Goal: Task Accomplishment & Management: Manage account settings

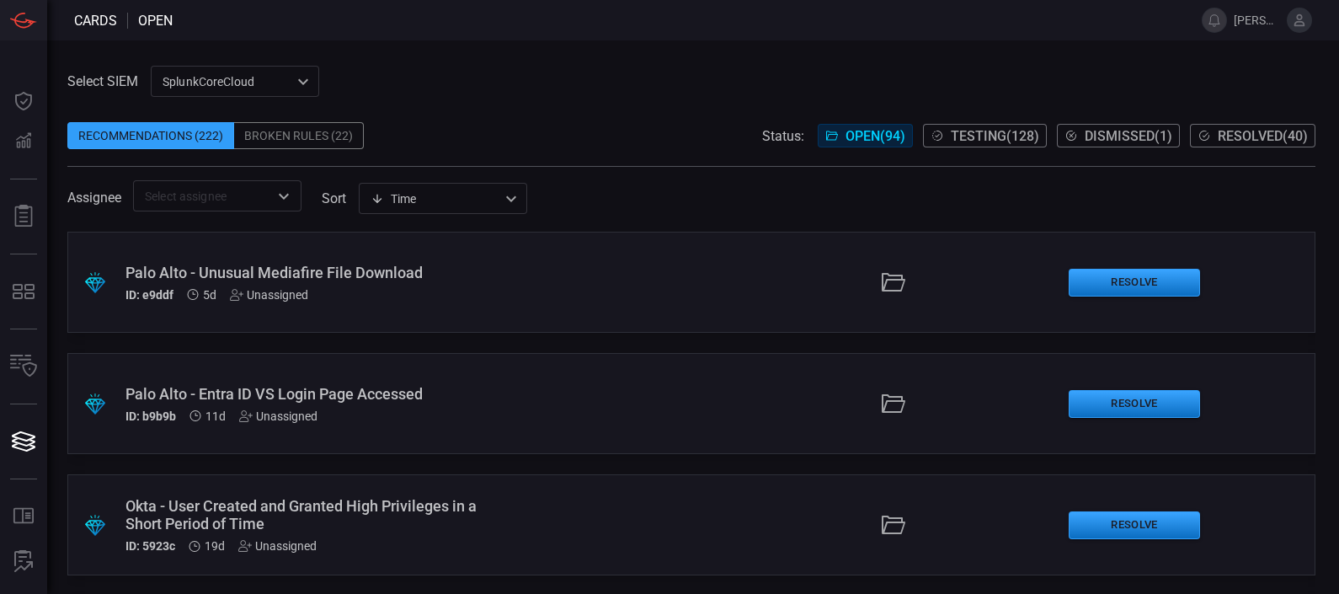
click at [259, 80] on div "SplunkCoreCloud f748d276-46a5-4bd3-b149-f2461a2fe2c5 ​" at bounding box center [235, 81] width 168 height 31
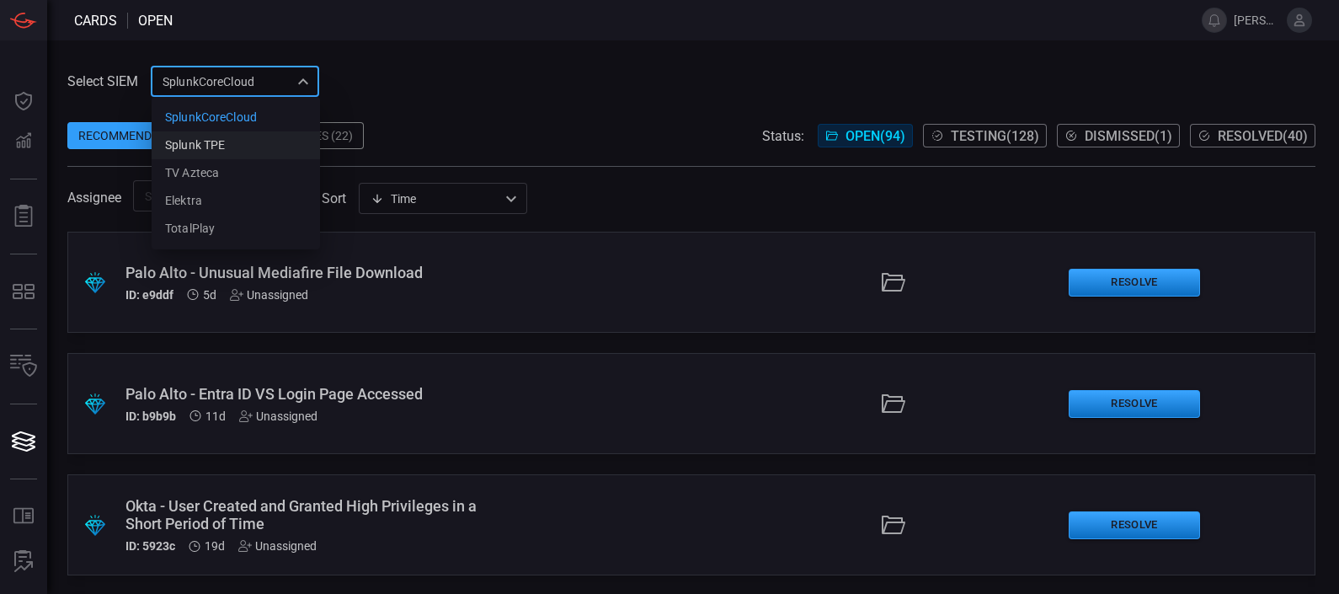
click at [214, 143] on div "Splunk TPE" at bounding box center [195, 145] width 60 height 18
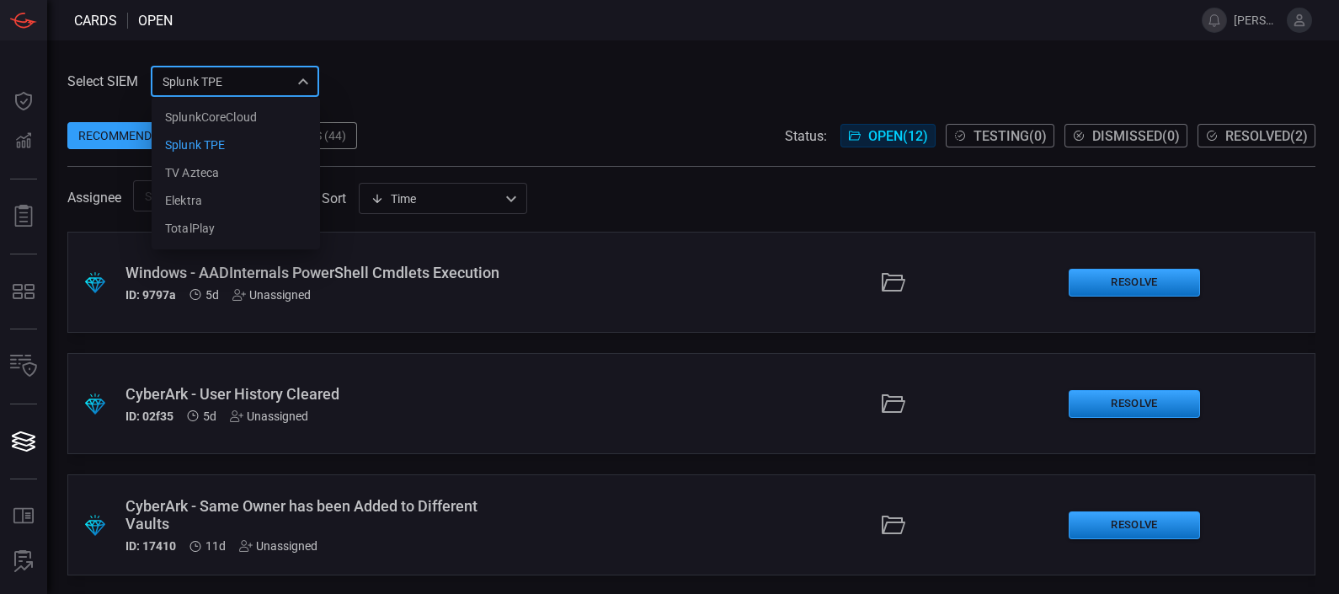
click at [266, 88] on div "Splunk TPE 1e2e8ad1-9f42-4d8b-bcd8-2b3f9d333f5b SplunkCoreCloud Splunk TPE TV A…" at bounding box center [235, 81] width 168 height 31
click at [205, 168] on div "TV Azteca" at bounding box center [192, 173] width 54 height 18
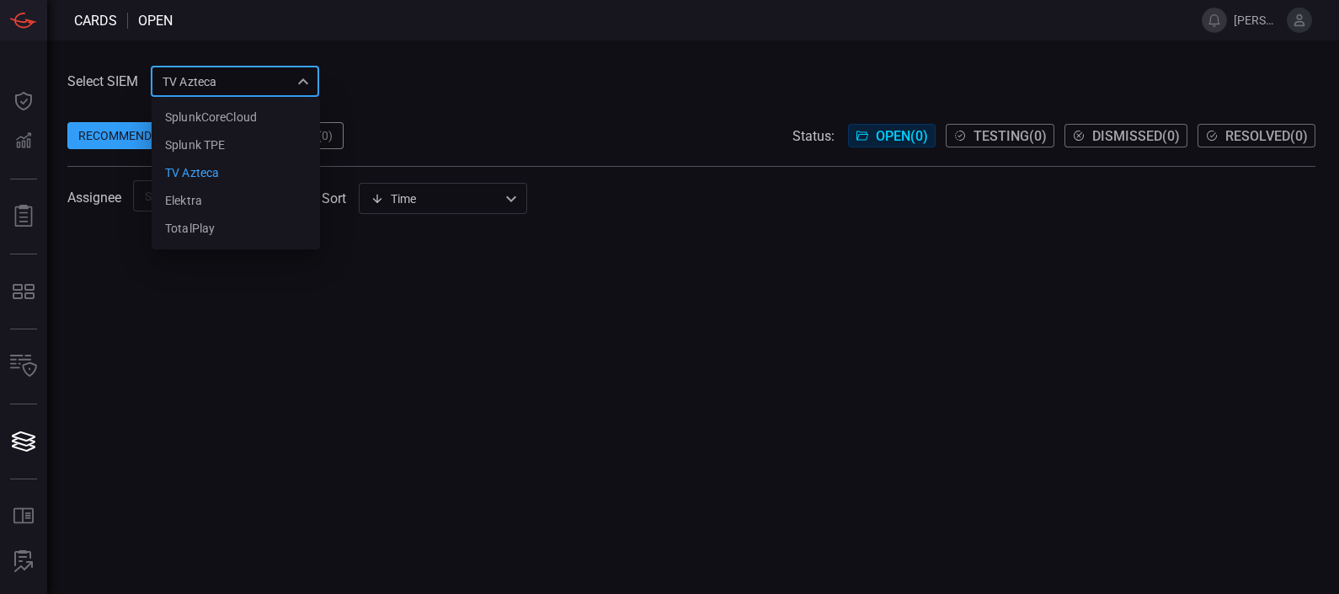
click at [275, 83] on div "TV Azteca c3c4fd3b-6d9a-4410-a4d3-603e4646a094 SplunkCoreCloud Splunk TPE TV Az…" at bounding box center [235, 81] width 168 height 31
click at [202, 191] on li "Elektra" at bounding box center [236, 201] width 168 height 28
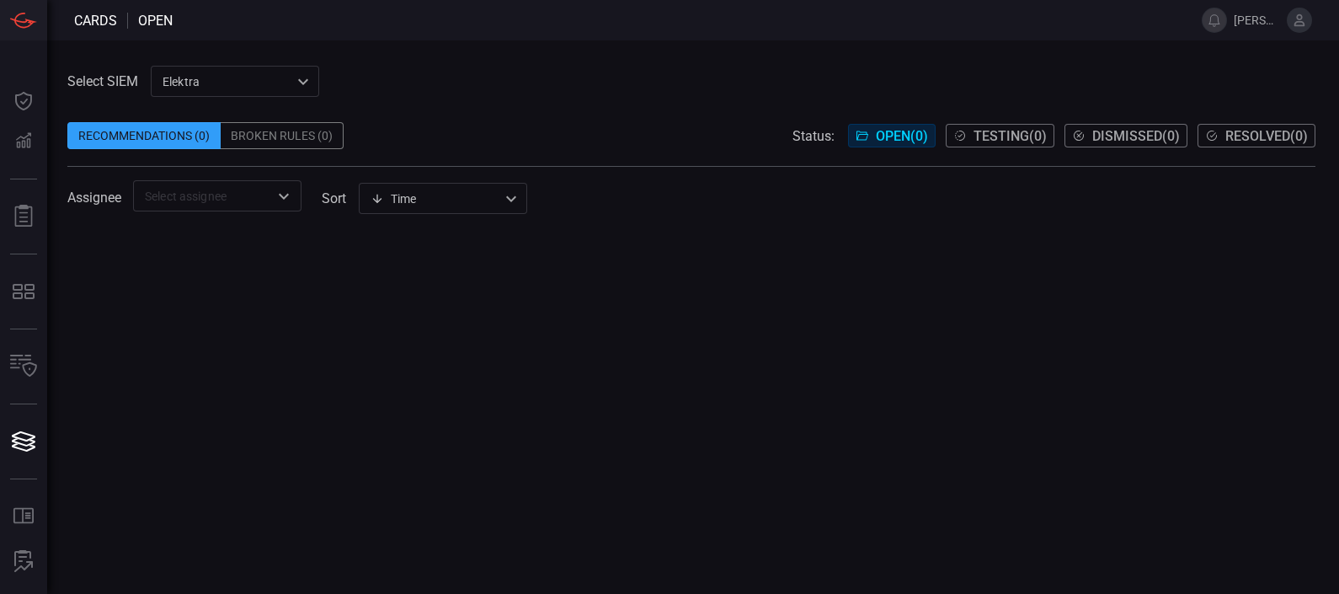
click at [292, 83] on div "Elektra 547e282a-c705-46a3-8fa7-7c435f4e2e11 ​" at bounding box center [235, 81] width 168 height 31
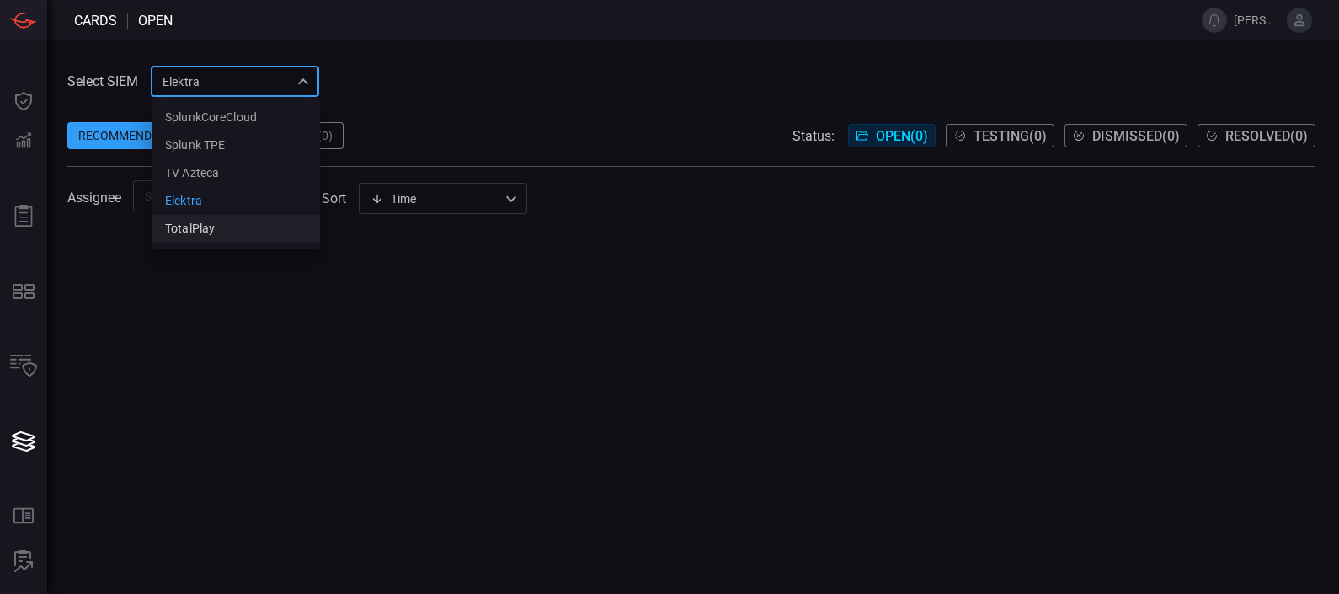
click at [225, 226] on li "TotalPlay" at bounding box center [236, 229] width 168 height 28
click at [308, 84] on div "TotalPlay 7afdc62e-0644-47c7-a0c1-e359db51770d SplunkCoreCloud Splunk TPE TV Az…" at bounding box center [235, 81] width 168 height 31
click at [257, 109] on li "SplunkCoreCloud" at bounding box center [236, 118] width 168 height 28
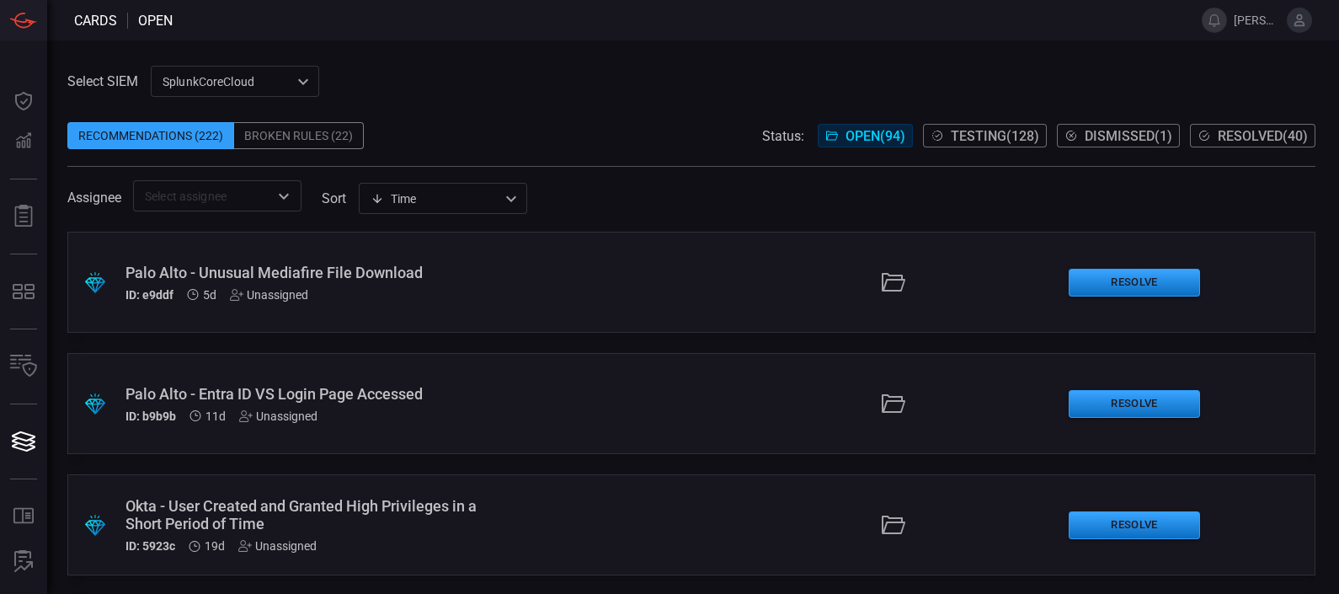
click at [270, 67] on div "SplunkCoreCloud f748d276-46a5-4bd3-b149-f2461a2fe2c5 ​" at bounding box center [235, 81] width 168 height 31
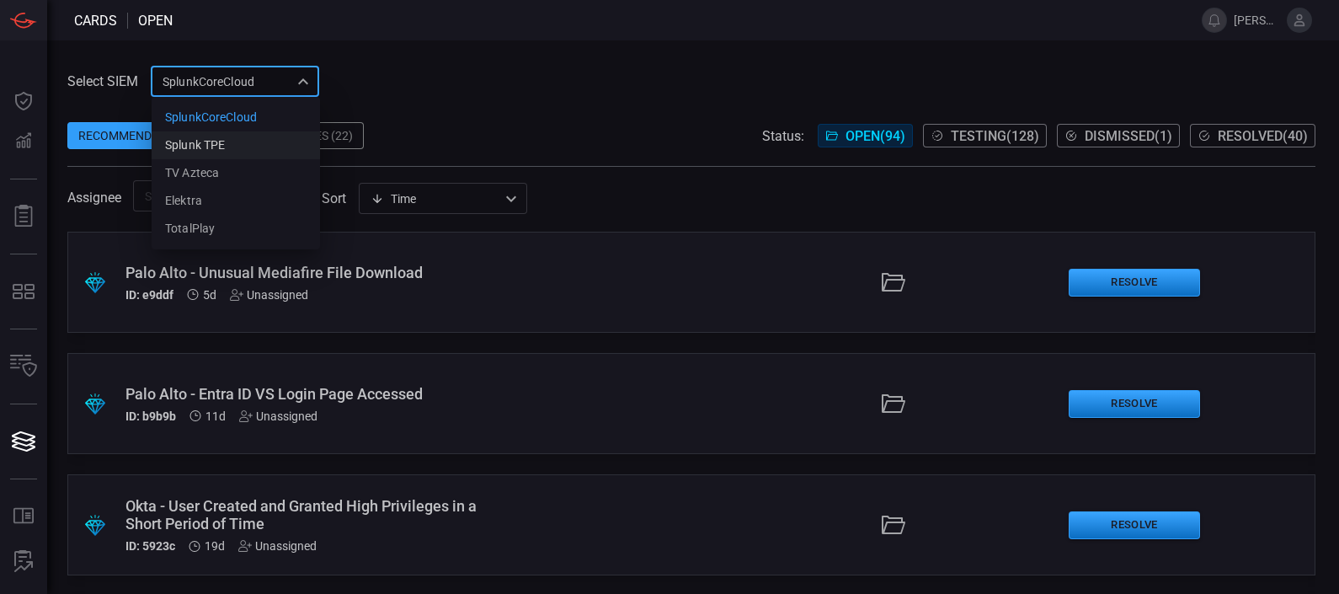
click at [197, 142] on div "Splunk TPE" at bounding box center [195, 145] width 60 height 18
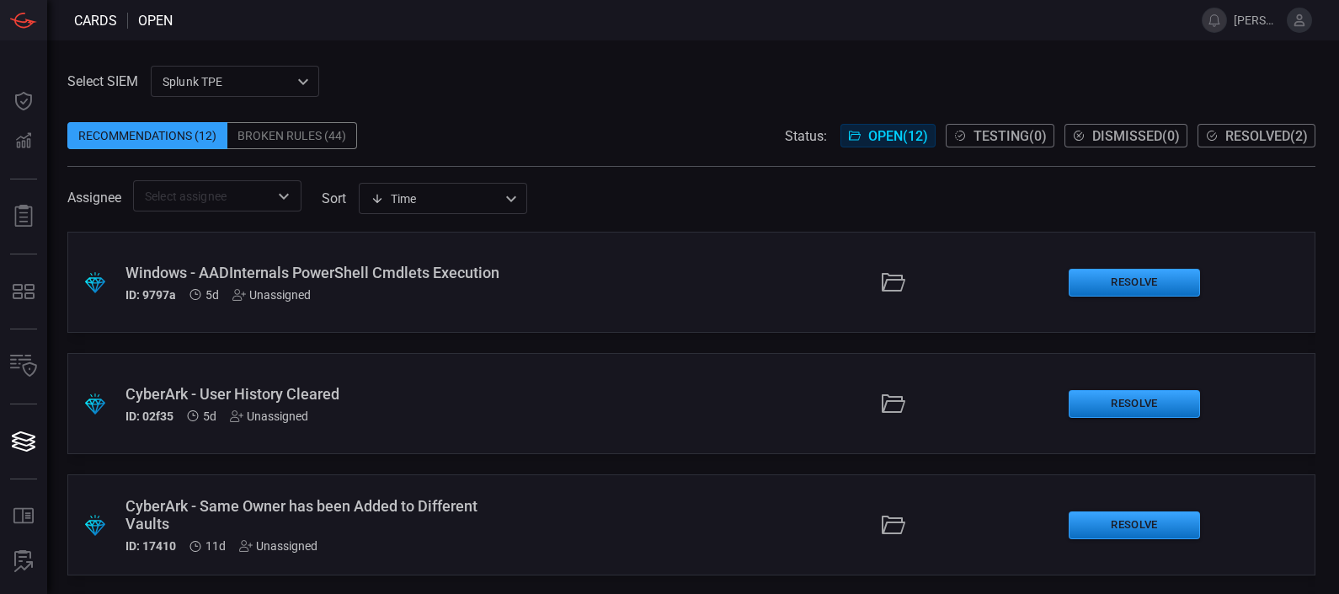
click at [262, 133] on div "Broken Rules (44)" at bounding box center [292, 135] width 130 height 27
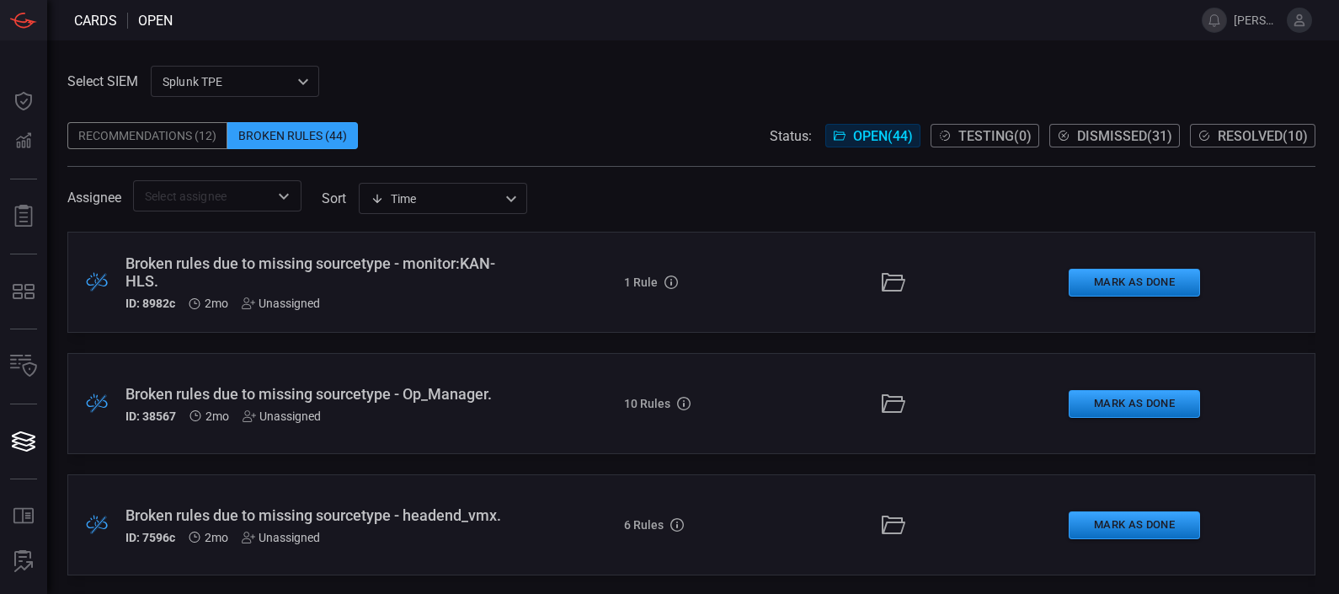
click at [248, 282] on div "Broken rules due to missing sourcetype - monitor:KAN-HLS." at bounding box center [313, 271] width 377 height 35
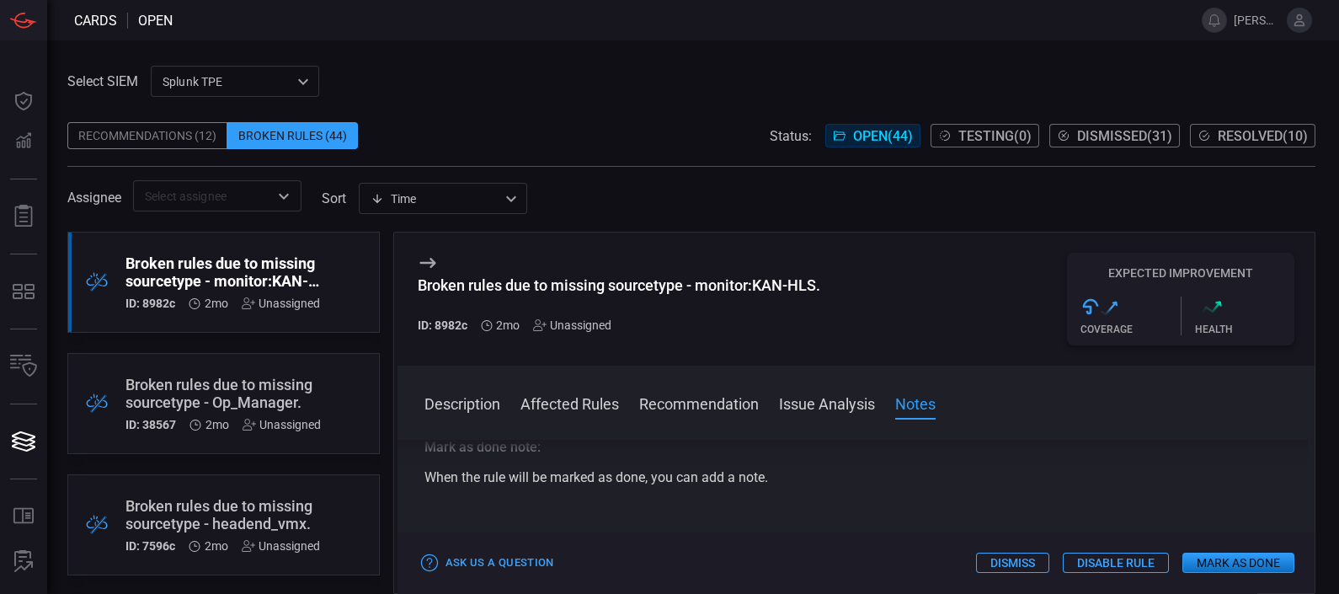
scroll to position [776, 0]
click at [253, 510] on div "Broken rules due to missing sourcetype - headend_vmx." at bounding box center [222, 514] width 195 height 35
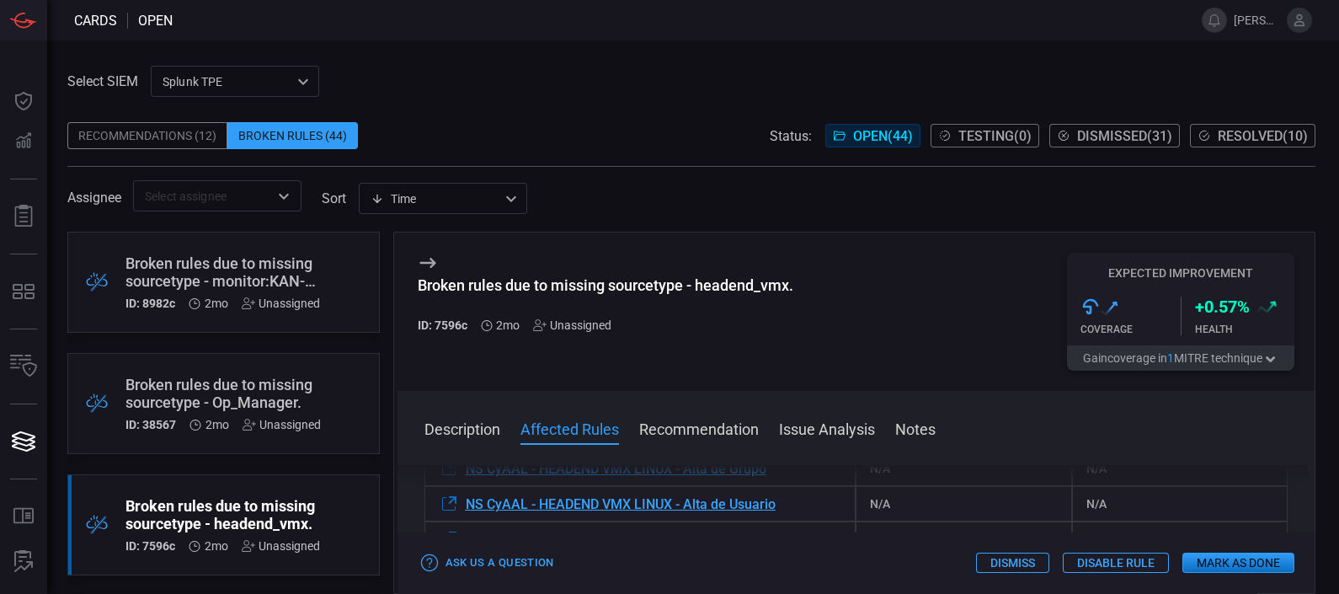
scroll to position [271, 0]
drag, startPoint x: 785, startPoint y: 496, endPoint x: 461, endPoint y: 495, distance: 324.2
click at [461, 483] on div "NS CyAAL - HEADEND VMX LINUX - Alta de Grupo" at bounding box center [640, 465] width 432 height 35
copy div "NS CyAAL - HEADEND VMX LINUX - Alta de Grupo"
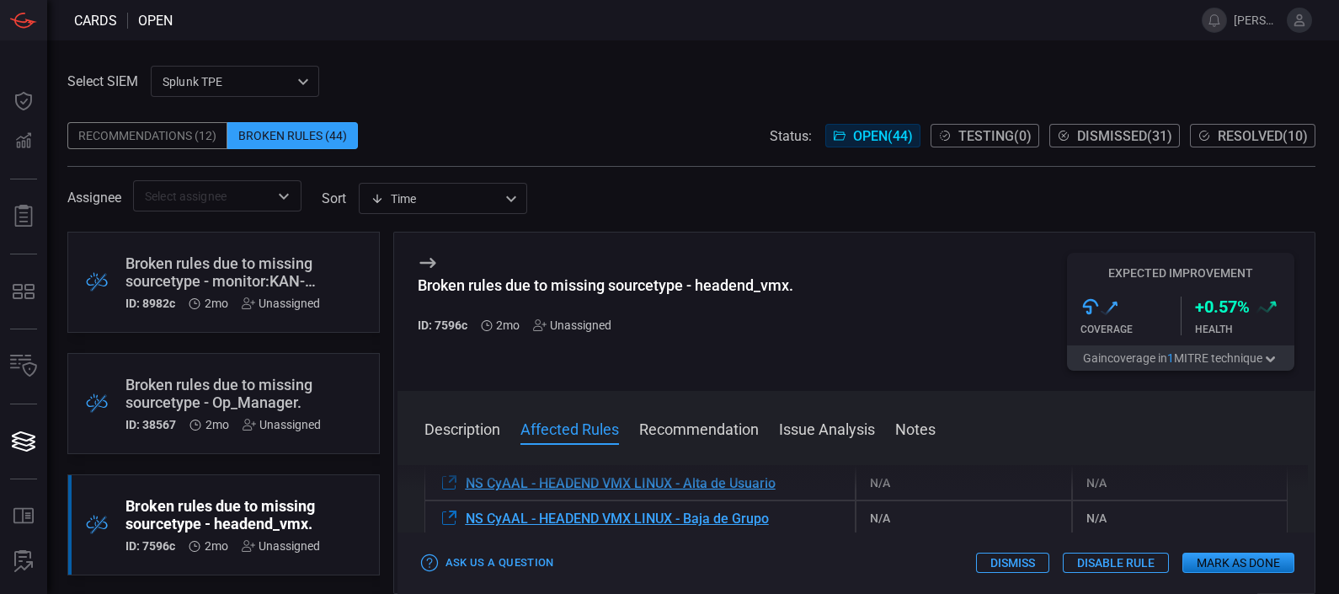
scroll to position [291, 0]
drag, startPoint x: 785, startPoint y: 505, endPoint x: 467, endPoint y: 507, distance: 317.5
click at [467, 499] on div "NS CyAAL - HEADEND VMX LINUX - Alta de Usuario" at bounding box center [640, 480] width 432 height 35
copy span "NS CyAAL - HEADEND VMX LINUX - Alta de Usuario"
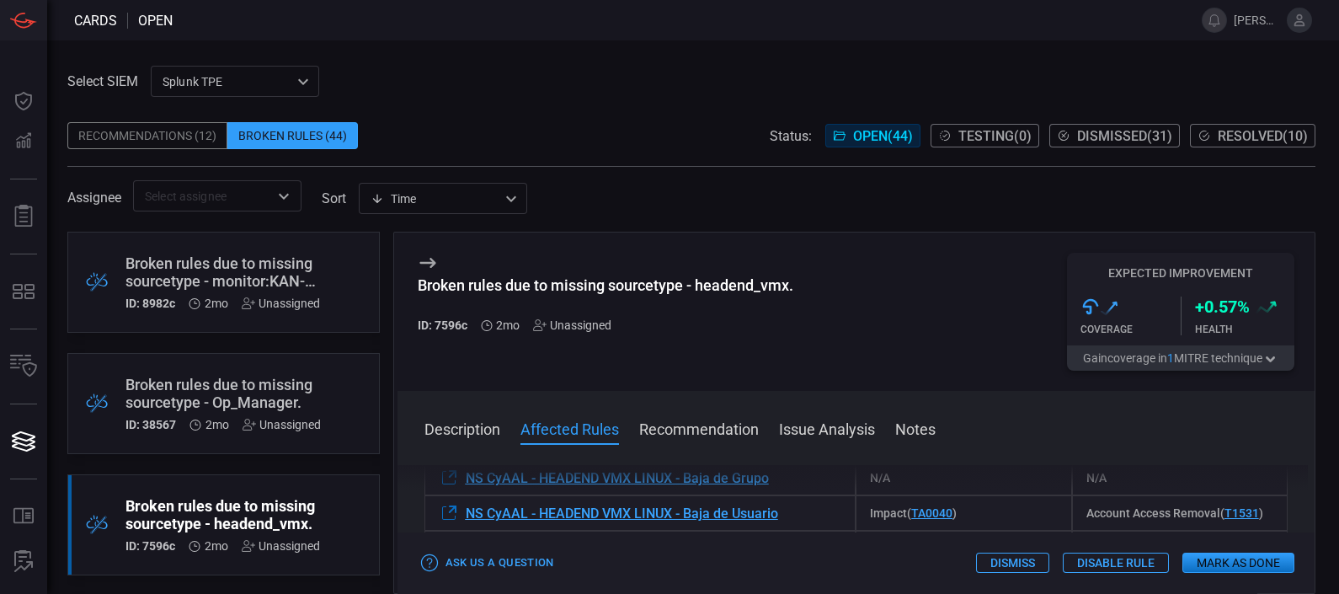
scroll to position [329, 0]
drag, startPoint x: 809, startPoint y: 496, endPoint x: 453, endPoint y: 501, distance: 355.4
click at [453, 496] on div "NS CyAAL - HEADEND VMX LINUX - Baja de Grupo" at bounding box center [640, 478] width 432 height 35
copy div "NS CyAAL - HEADEND VMX LINUX - Baja de Grupo"
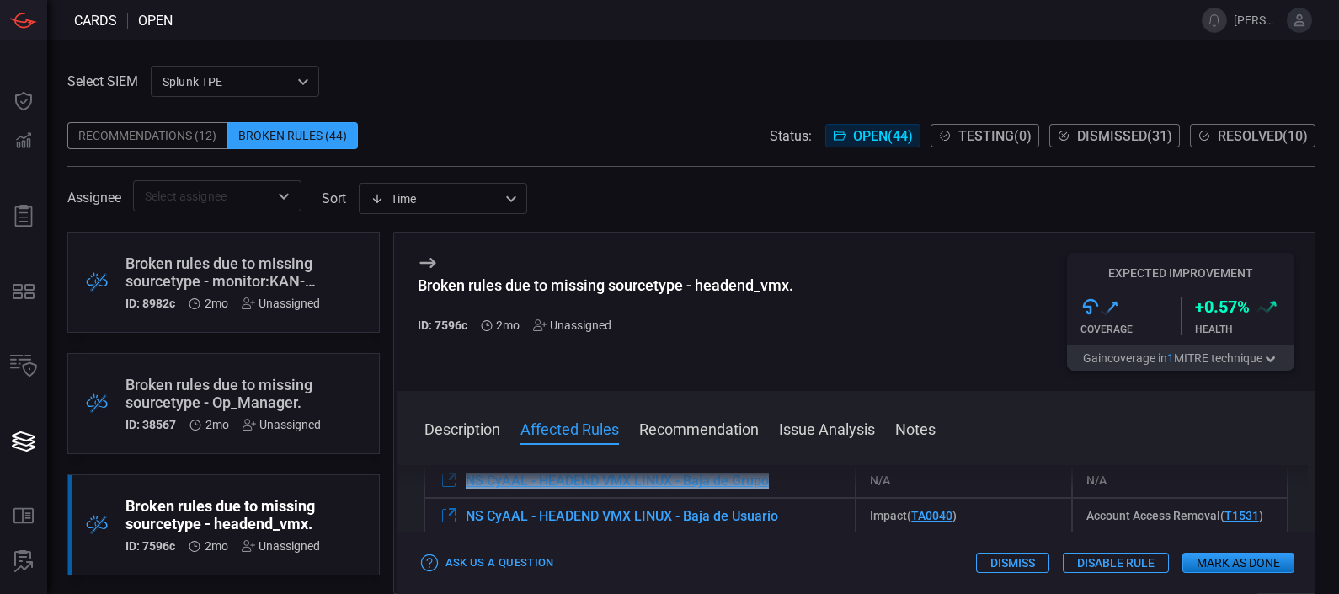
copy div "NS CyAAL - HEADEND VMX LINUX - Baja de Grupo"
click at [809, 497] on div "NS CyAAL - HEADEND VMX LINUX - Baja de Grupo" at bounding box center [640, 479] width 432 height 35
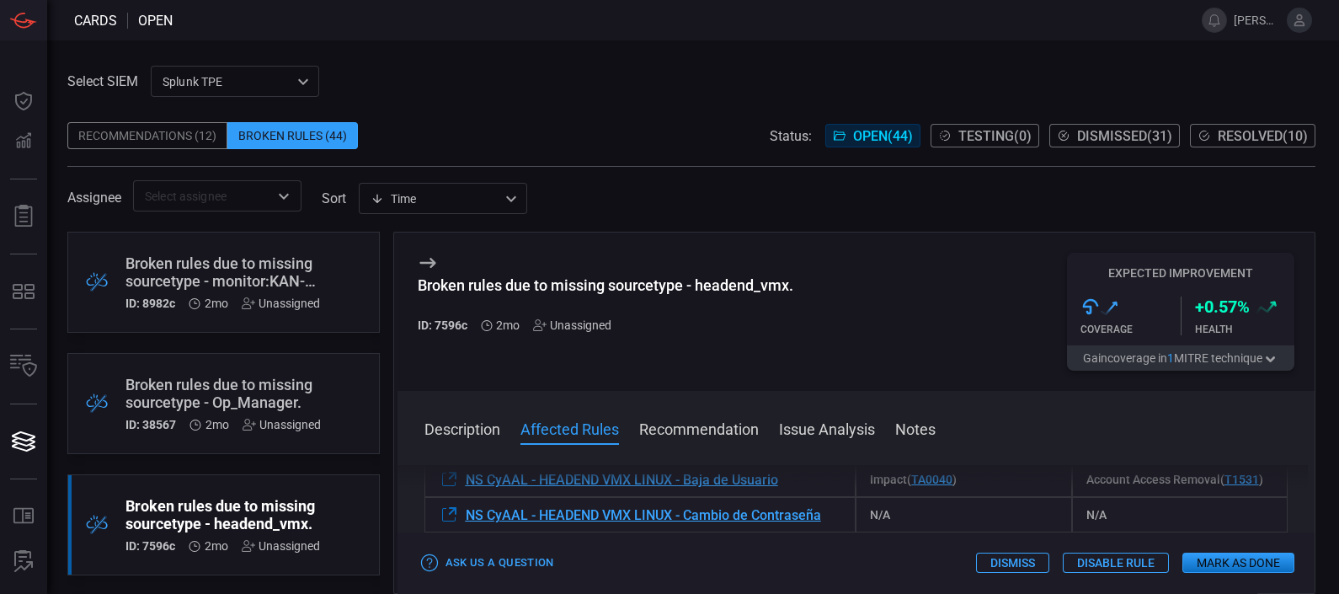
scroll to position [366, 0]
drag, startPoint x: 813, startPoint y: 497, endPoint x: 456, endPoint y: 501, distance: 356.3
click at [456, 495] on div "NS CyAAL - HEADEND VMX LINUX - Baja de Usuario" at bounding box center [640, 477] width 432 height 35
copy div "NS CyAAL - HEADEND VMX LINUX - Baja de Usuario"
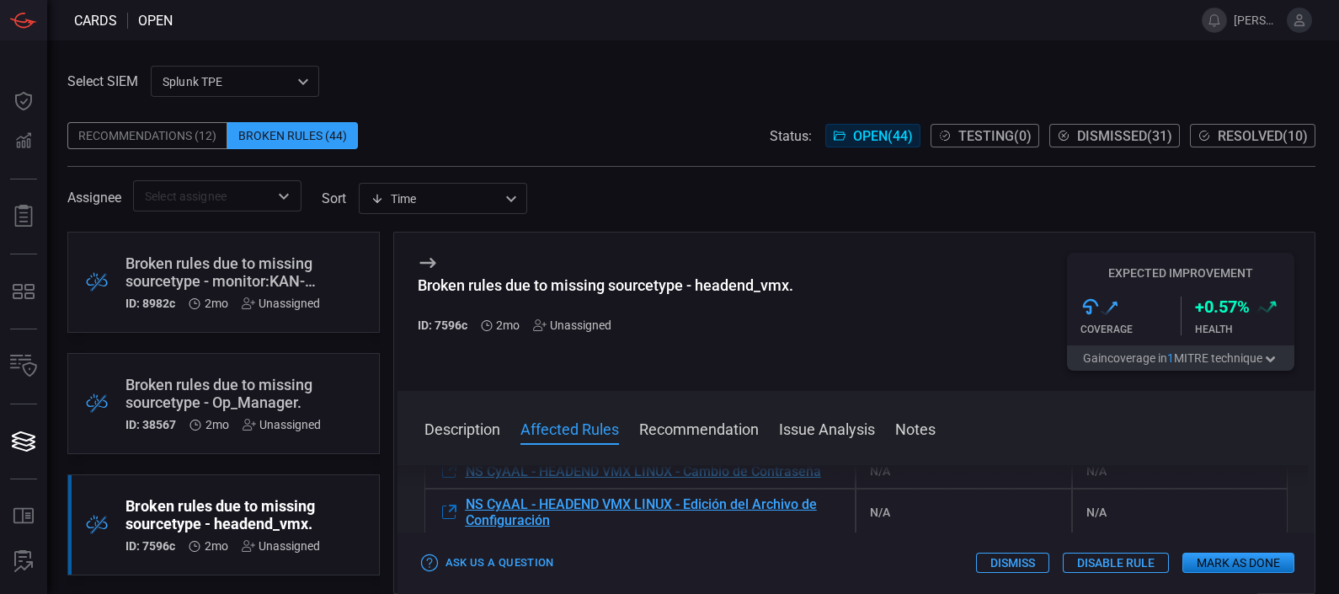
scroll to position [403, 0]
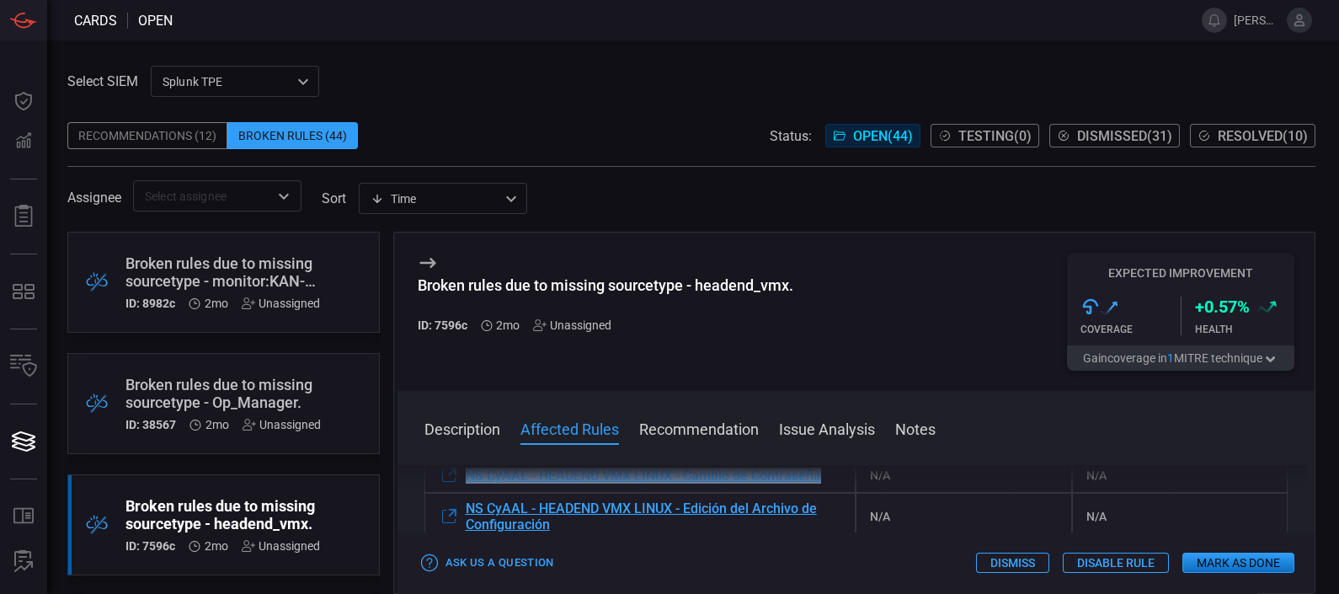
drag, startPoint x: 842, startPoint y: 486, endPoint x: 830, endPoint y: 505, distance: 23.1
click at [830, 505] on div "Description The sourcetype "headend_vmx" does not exist within your environment…" at bounding box center [857, 526] width 918 height 122
copy div "Description The sourcetype "headend_vmx" does not exist within your environment…"
click at [823, 379] on div "Broken rules due to missing sourcetype - headend_vmx. ID: 7596c 2mo Unassigned …" at bounding box center [857, 311] width 918 height 158
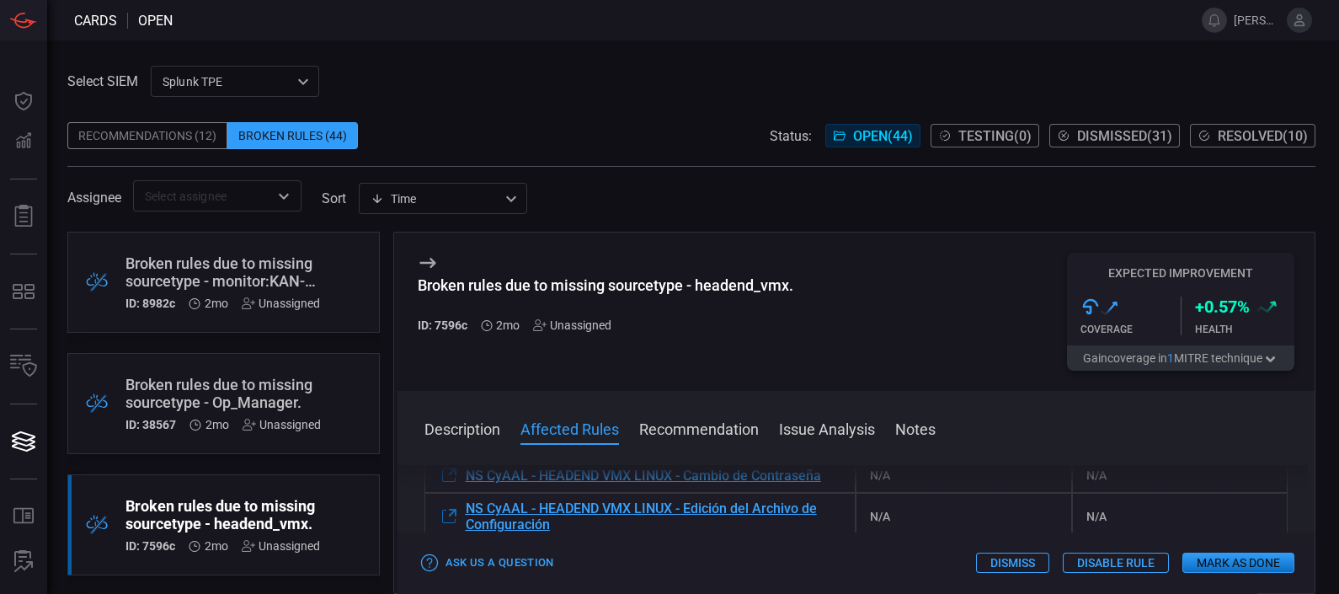
click at [440, 265] on div "Broken rules due to missing sourcetype - headend_vmx. ID: 7596c 2mo Unassigned" at bounding box center [606, 312] width 376 height 118
click at [436, 263] on icon at bounding box center [428, 263] width 20 height 20
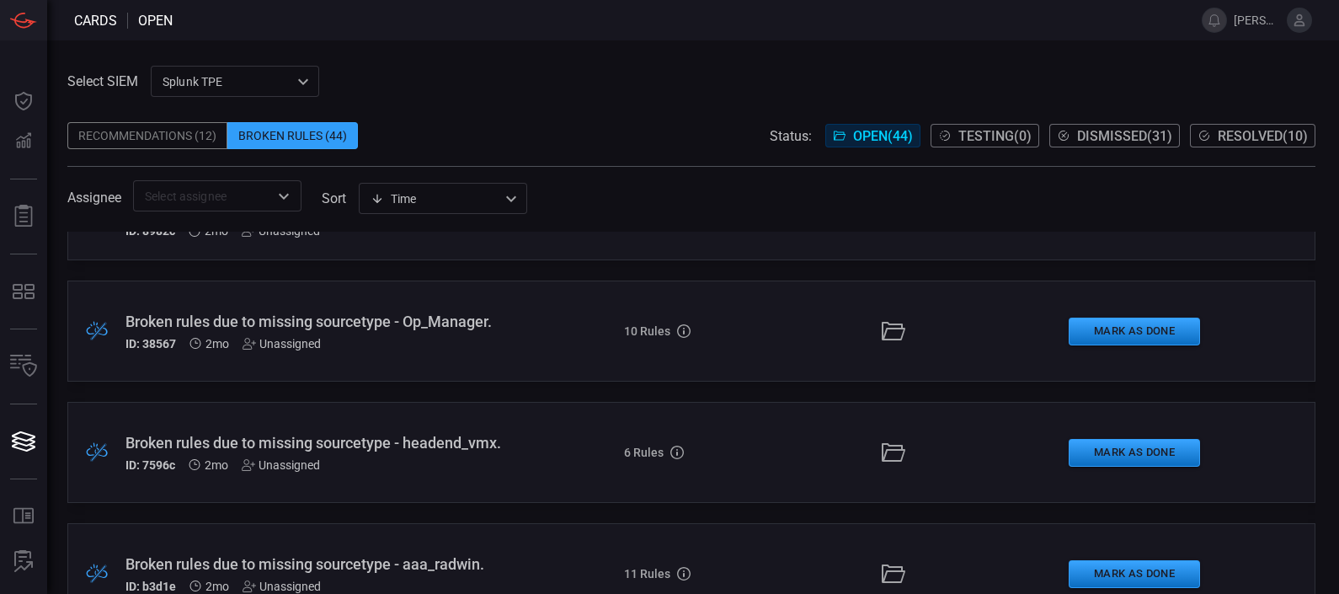
scroll to position [104, 0]
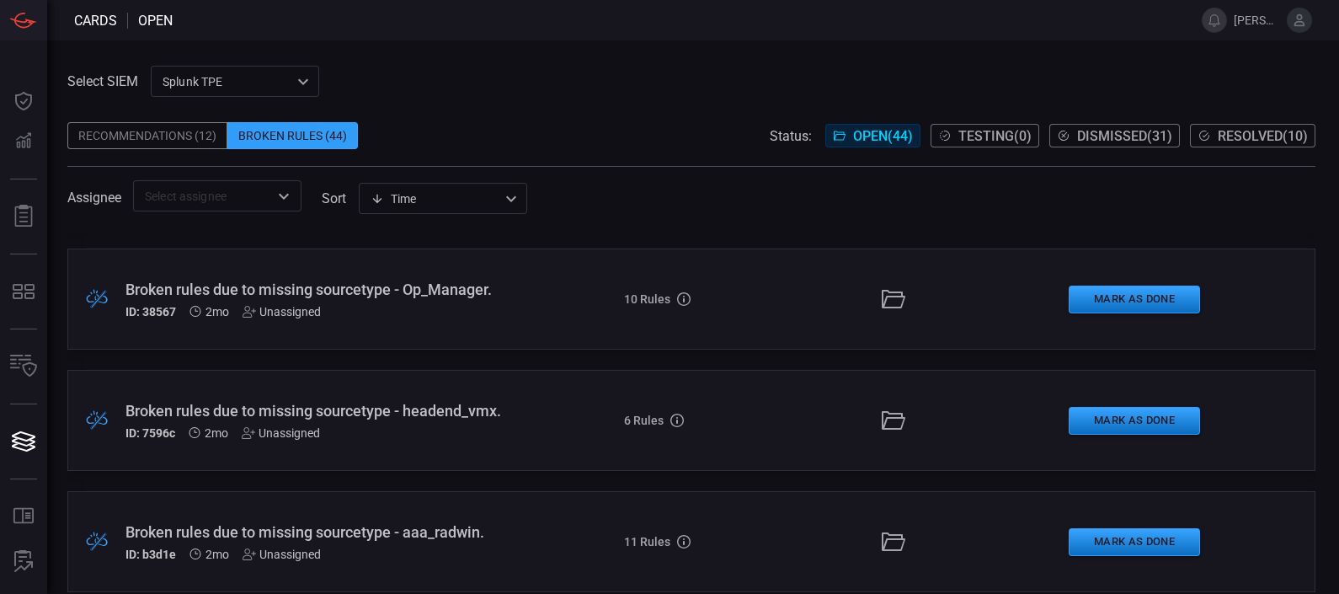
click at [304, 413] on div "Broken rules due to missing sourcetype - headend_vmx." at bounding box center [313, 411] width 377 height 18
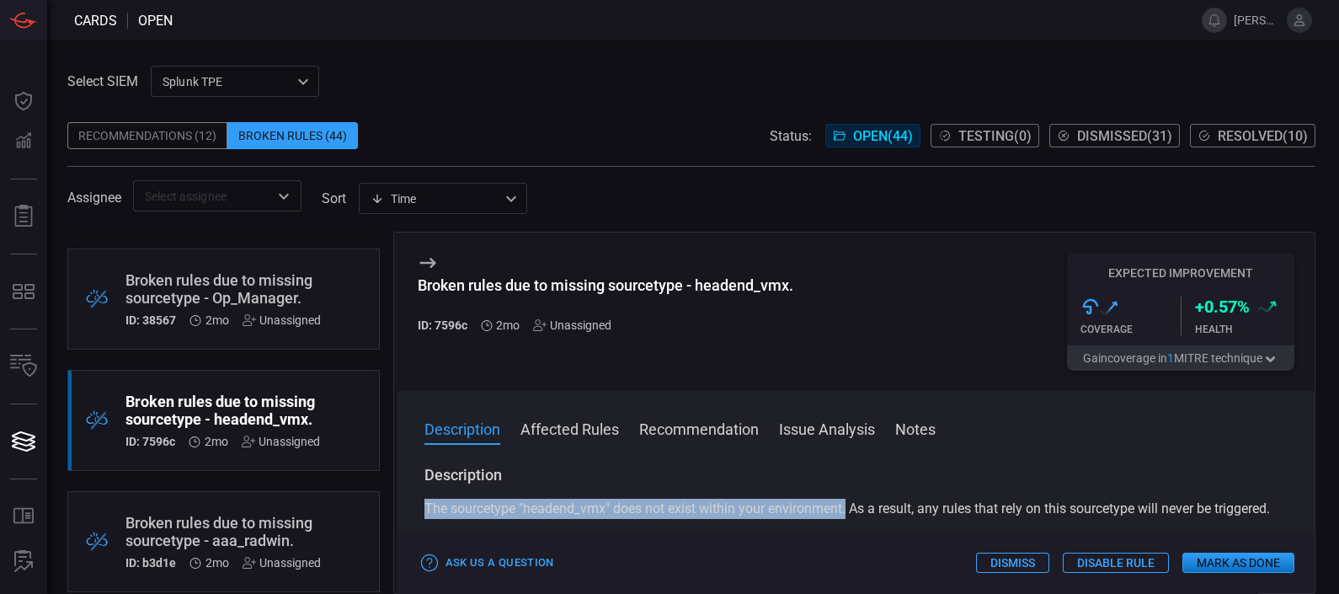
drag, startPoint x: 849, startPoint y: 514, endPoint x: 408, endPoint y: 501, distance: 441.5
click at [408, 501] on div "Description The sourcetype "headend_vmx" does not exist within your environment…" at bounding box center [857, 526] width 918 height 122
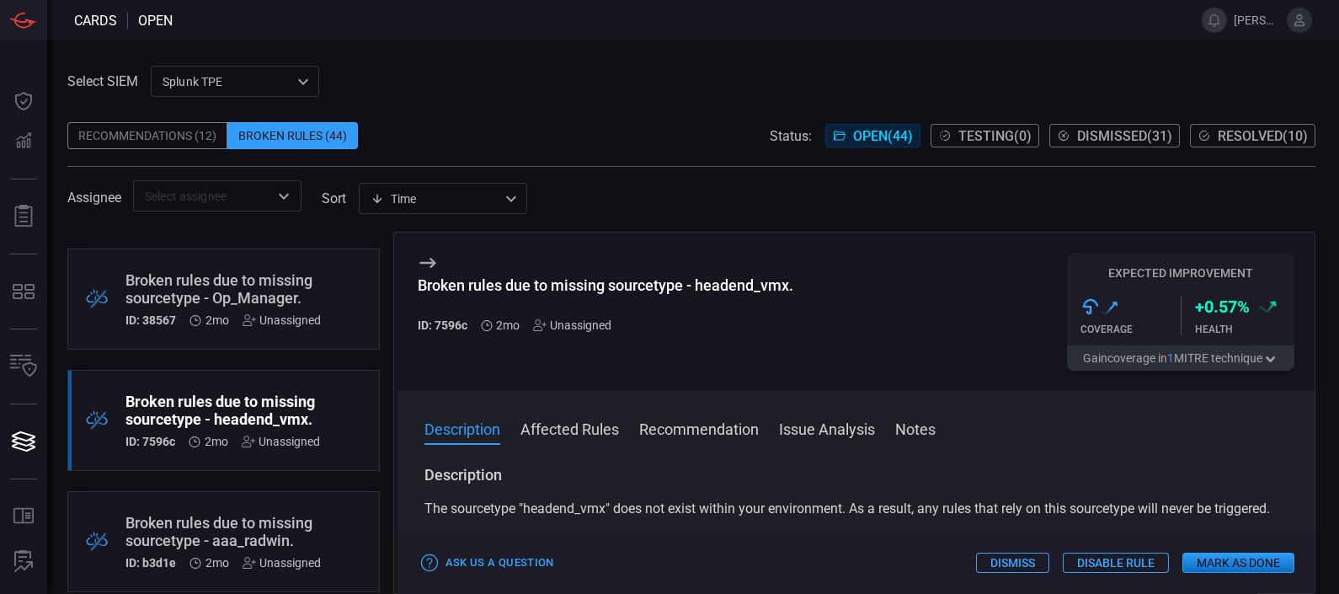
click at [527, 519] on div "The sourcetype "headend_vmx" does not exist within your environment. As a resul…" at bounding box center [856, 509] width 864 height 20
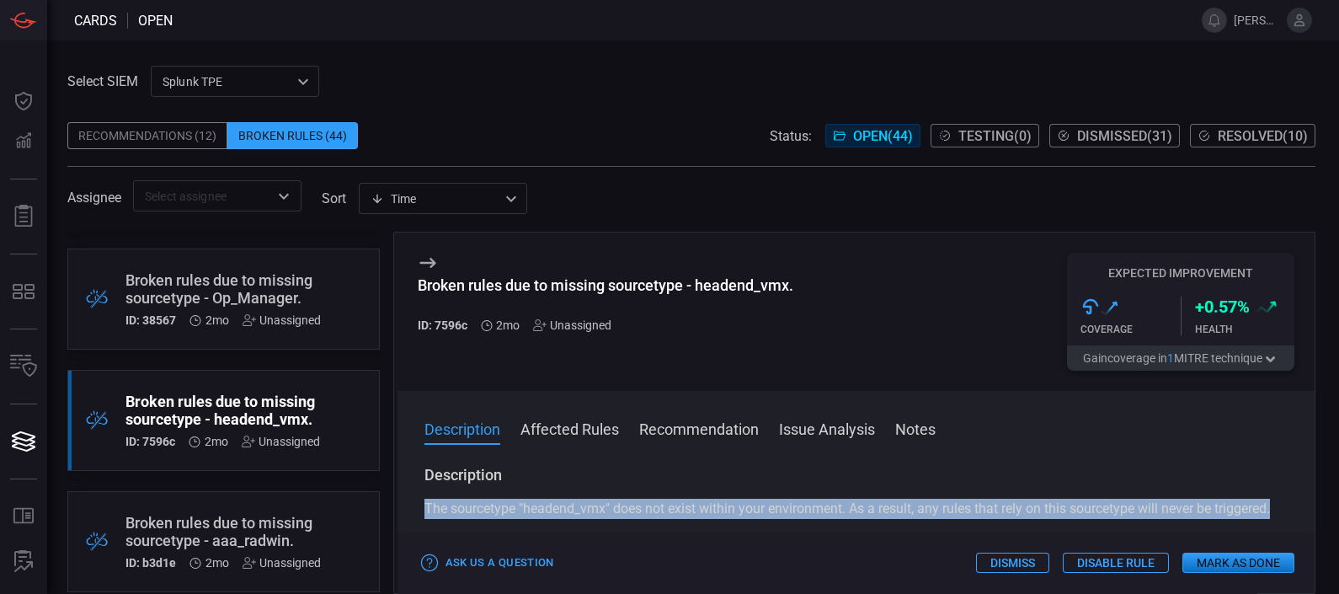
drag, startPoint x: 516, startPoint y: 529, endPoint x: 409, endPoint y: 503, distance: 110.1
click at [409, 503] on div "Description The sourcetype "headend_vmx" does not exist within your environment…" at bounding box center [857, 526] width 918 height 122
copy span "The sourcetype "headend_vmx" does not exist within your environment. As a resul…"
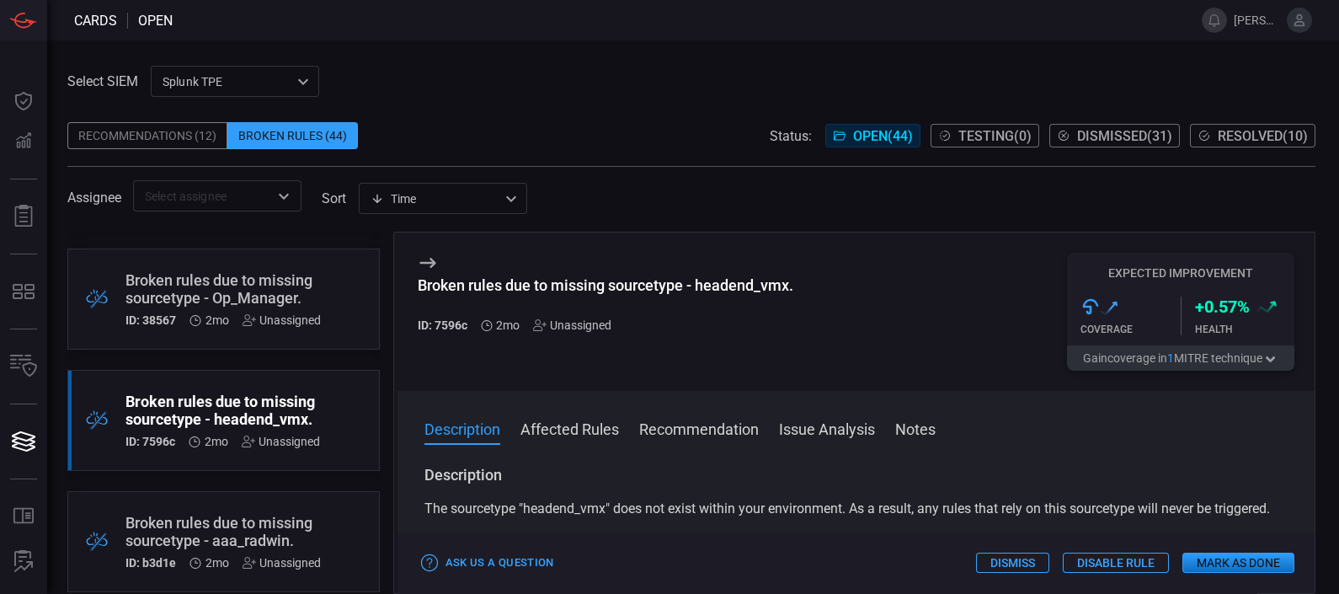
click at [724, 482] on h3 "Description" at bounding box center [856, 475] width 864 height 20
drag, startPoint x: 609, startPoint y: 510, endPoint x: 518, endPoint y: 506, distance: 91.0
click at [518, 506] on span "The sourcetype "headend_vmx" does not exist within your environment. As a resul…" at bounding box center [847, 508] width 846 height 16
copy span ""headend_vmx""
click at [1237, 555] on button "Mark as Done" at bounding box center [1238, 562] width 112 height 20
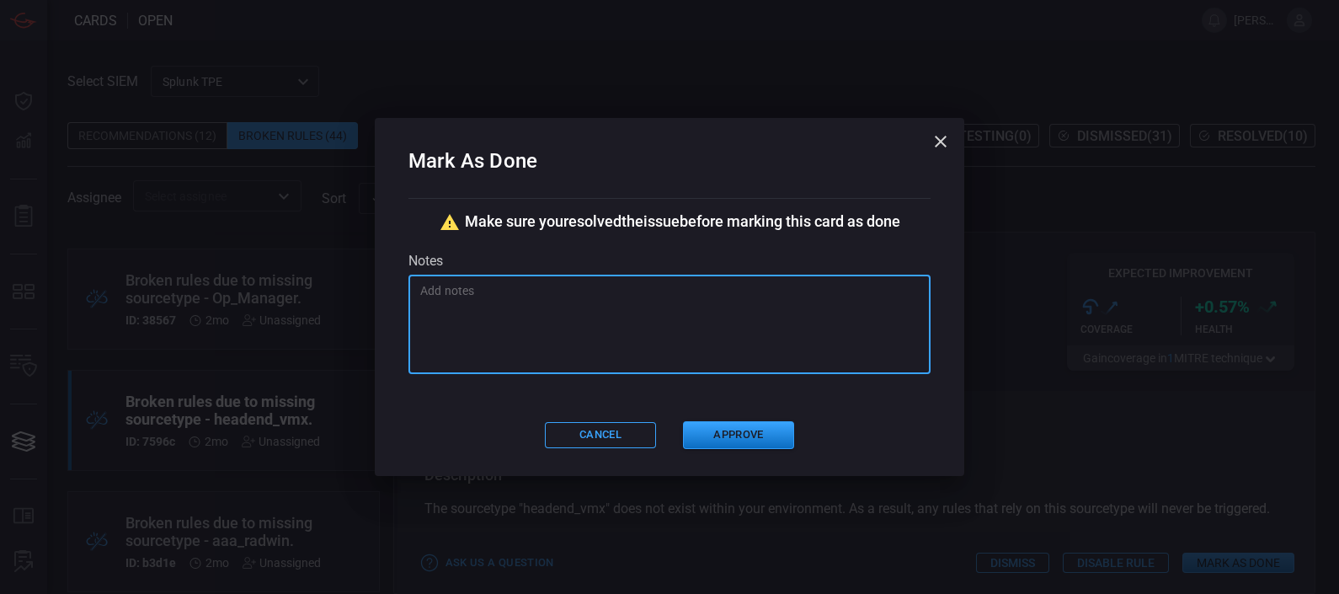
click at [616, 335] on textarea at bounding box center [669, 324] width 499 height 84
type textarea "Se activo el index."
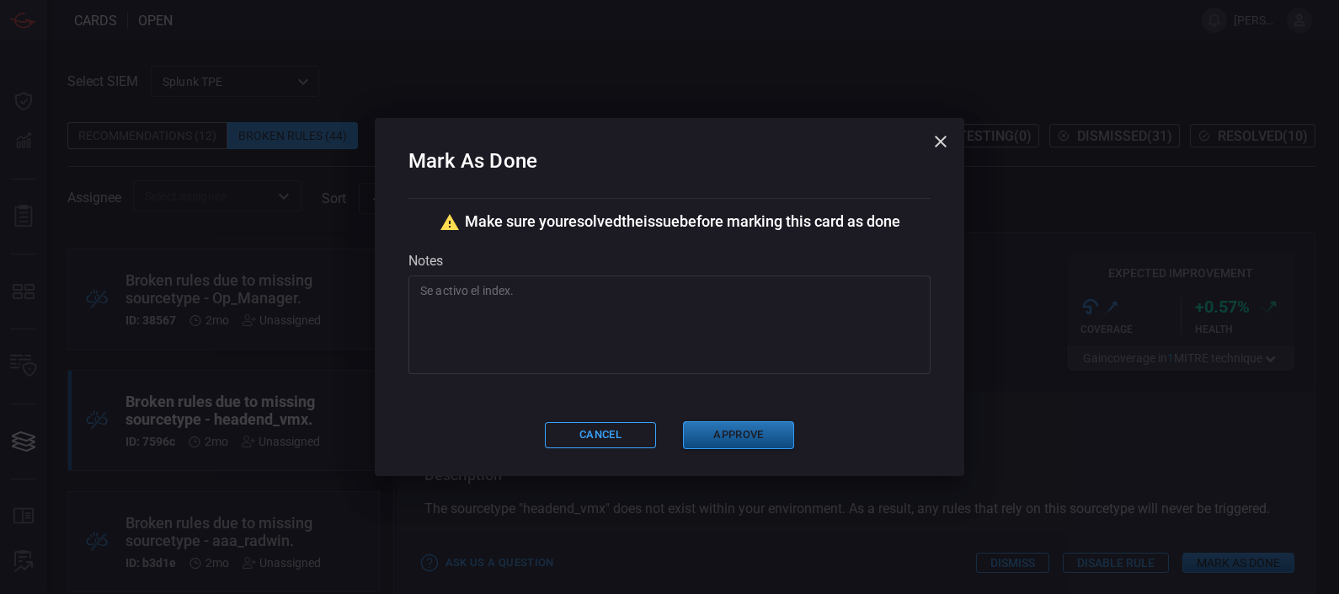
click at [711, 432] on button "Approve" at bounding box center [738, 435] width 111 height 28
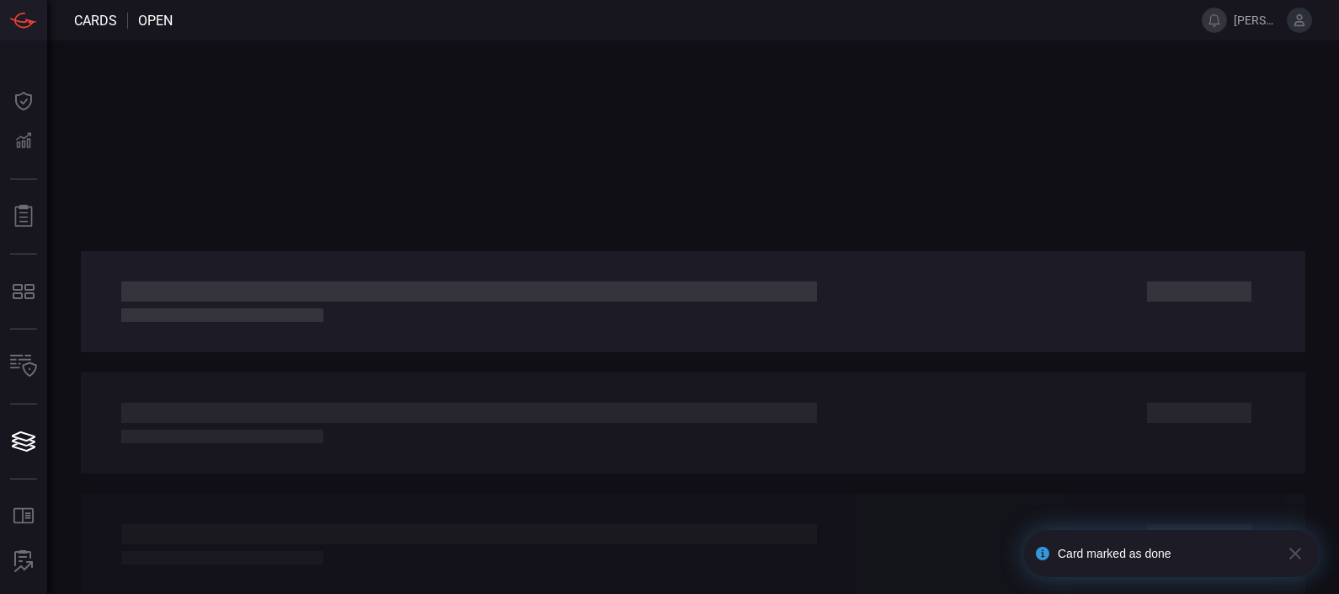
click at [741, 386] on div at bounding box center [693, 422] width 1225 height 101
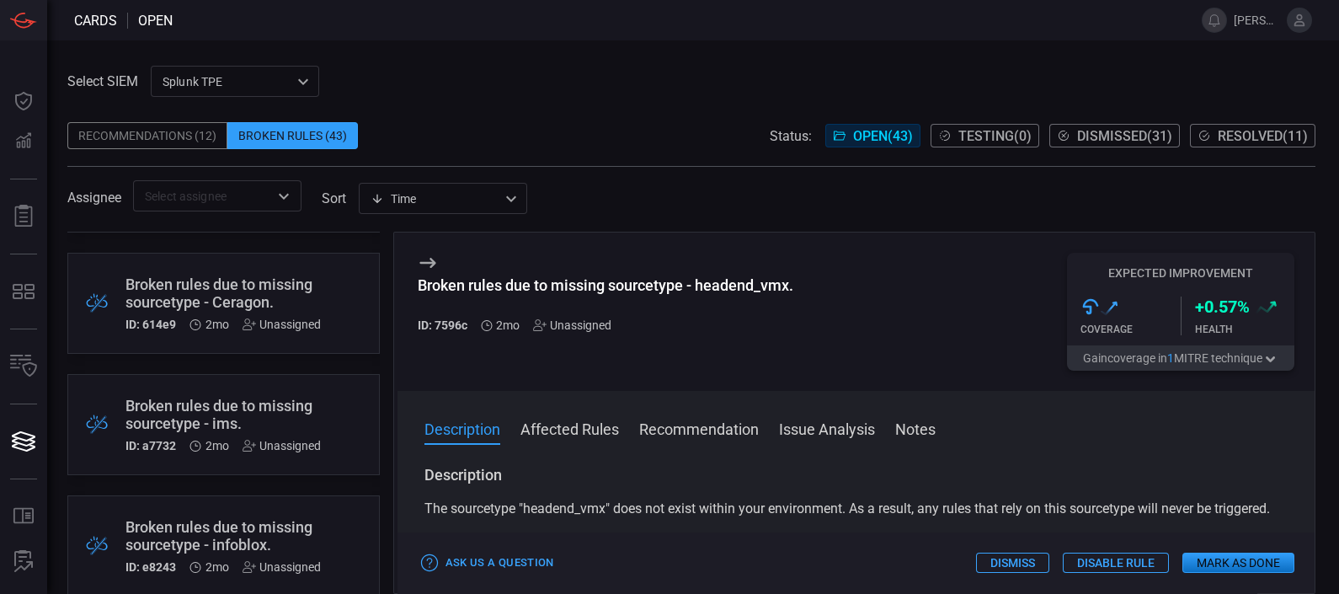
scroll to position [584, 0]
click at [259, 406] on div "Broken rules due to missing sourcetype - ims." at bounding box center [222, 415] width 195 height 35
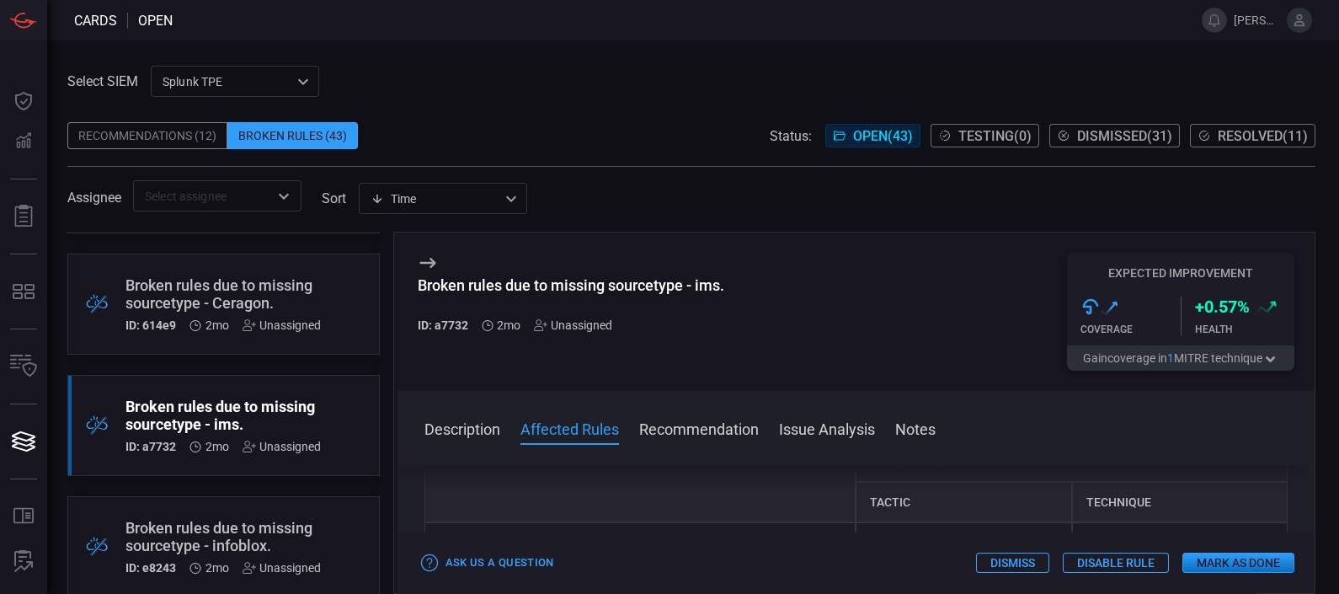
scroll to position [195, 0]
click at [886, 281] on div "Broken rules due to missing sourcetype - ims. ID: a7732 2mo Unassigned Expected…" at bounding box center [857, 311] width 918 height 158
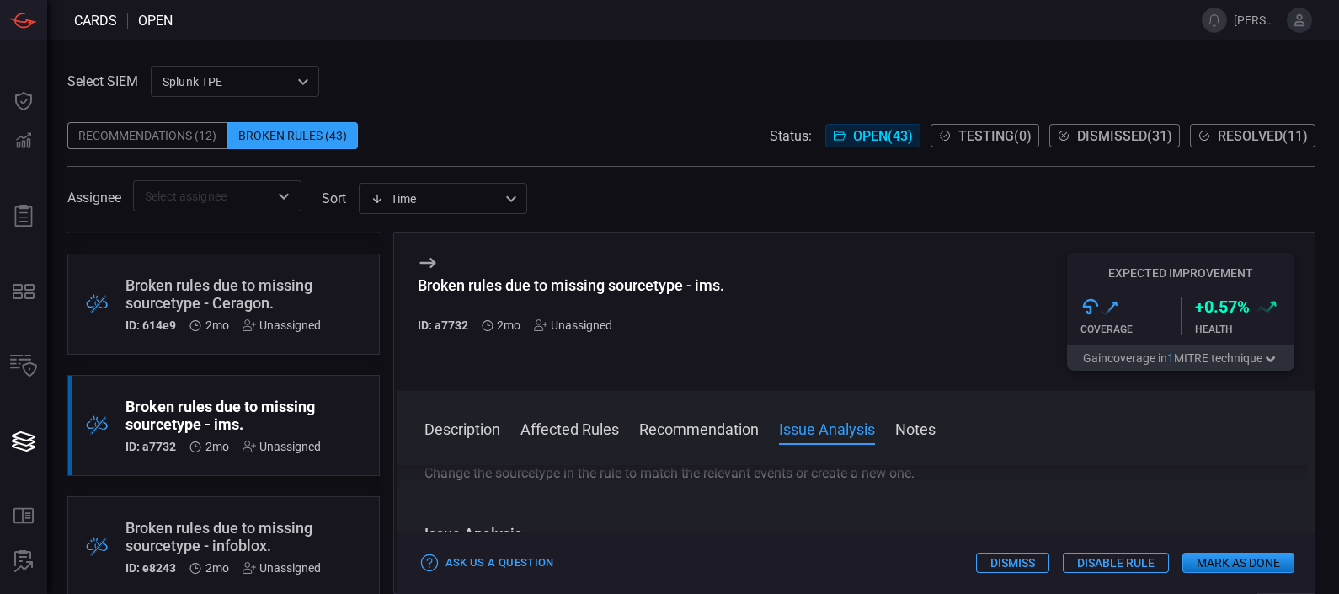
scroll to position [226, 0]
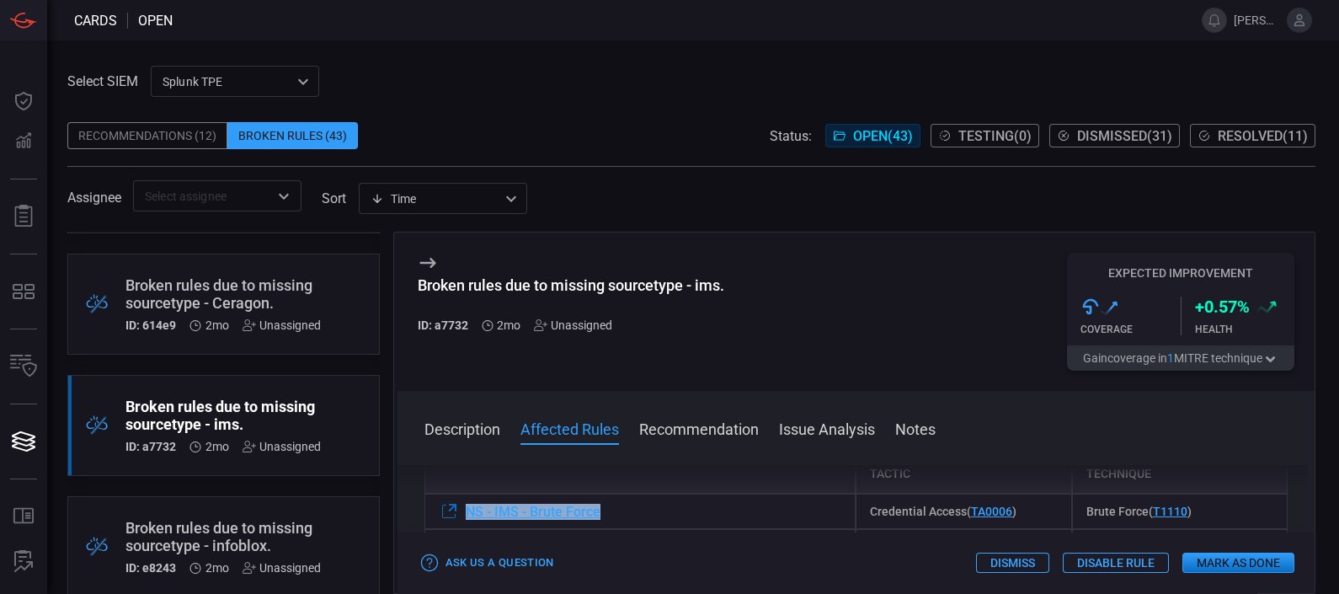
drag, startPoint x: 640, startPoint y: 517, endPoint x: 427, endPoint y: 515, distance: 213.1
click at [427, 515] on div "NS - IMS - Brute Force" at bounding box center [640, 511] width 432 height 35
click at [617, 514] on div "NS - IMS - Brute Force" at bounding box center [640, 511] width 432 height 35
click at [644, 507] on div "NS - IMS - Brute Force" at bounding box center [640, 511] width 432 height 35
drag, startPoint x: 648, startPoint y: 511, endPoint x: 462, endPoint y: 518, distance: 186.2
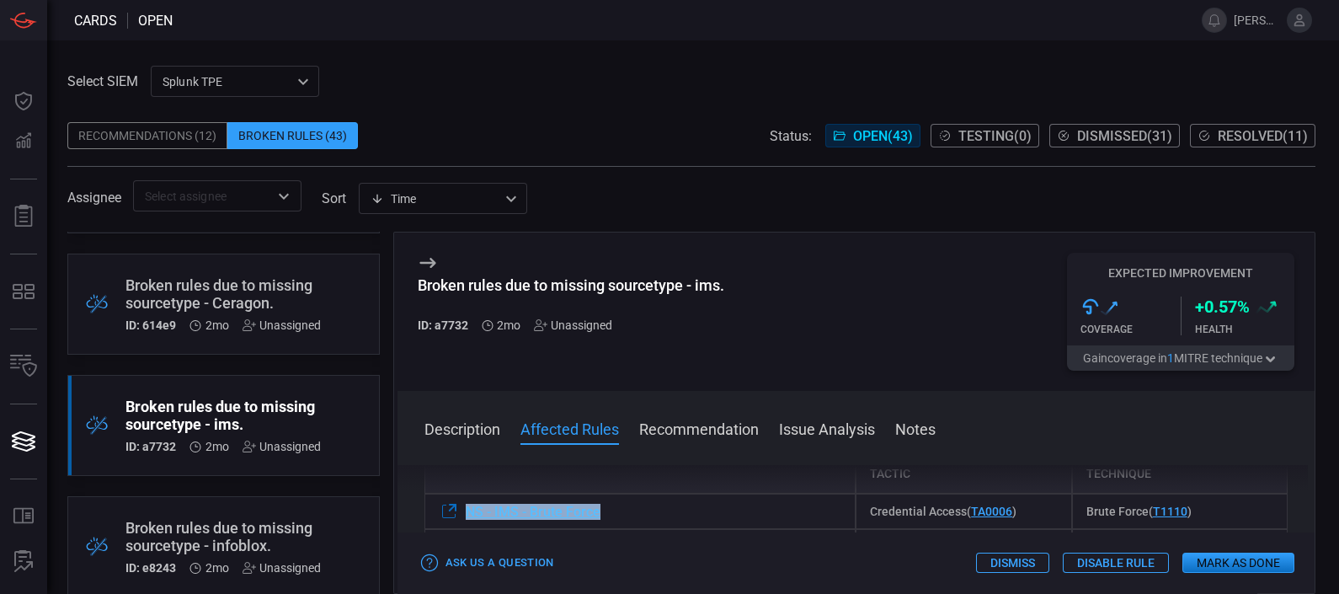
click at [462, 518] on div "NS - IMS - Brute Force" at bounding box center [640, 511] width 432 height 35
copy span "NS - IMS - Brute Force"
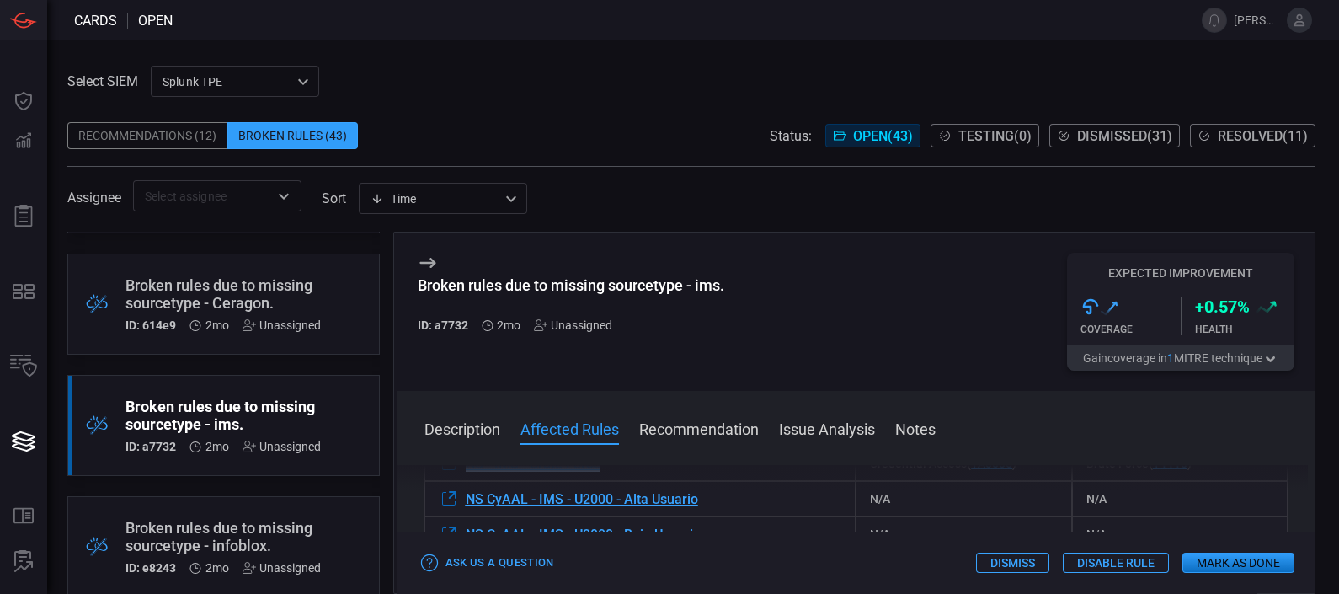
scroll to position [271, 0]
drag, startPoint x: 716, startPoint y: 504, endPoint x: 465, endPoint y: 509, distance: 251.0
click at [465, 509] on div "NS CyAAL - IMS - U2000 - Alta Usuario" at bounding box center [640, 500] width 432 height 35
click at [728, 506] on div "NS CyAAL - IMS - U2000 - Alta Usuario" at bounding box center [640, 500] width 432 height 35
drag, startPoint x: 728, startPoint y: 506, endPoint x: 470, endPoint y: 499, distance: 258.7
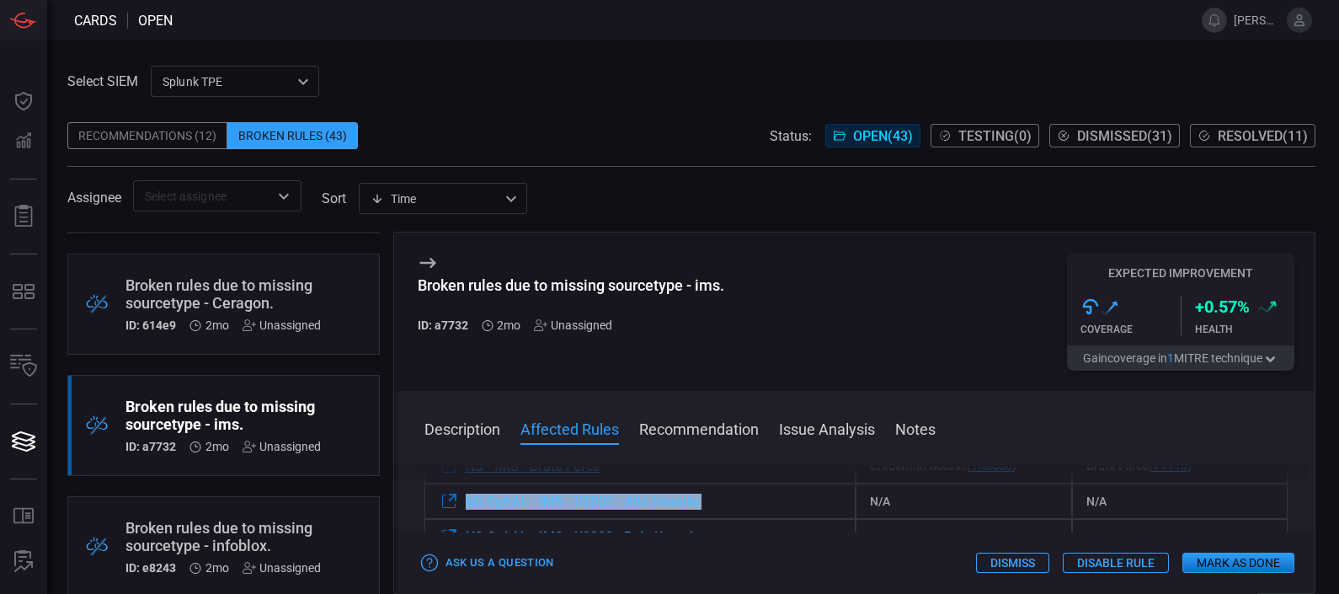
click at [470, 499] on div "NS CyAAL - IMS - U2000 - Alta Usuario" at bounding box center [640, 500] width 432 height 35
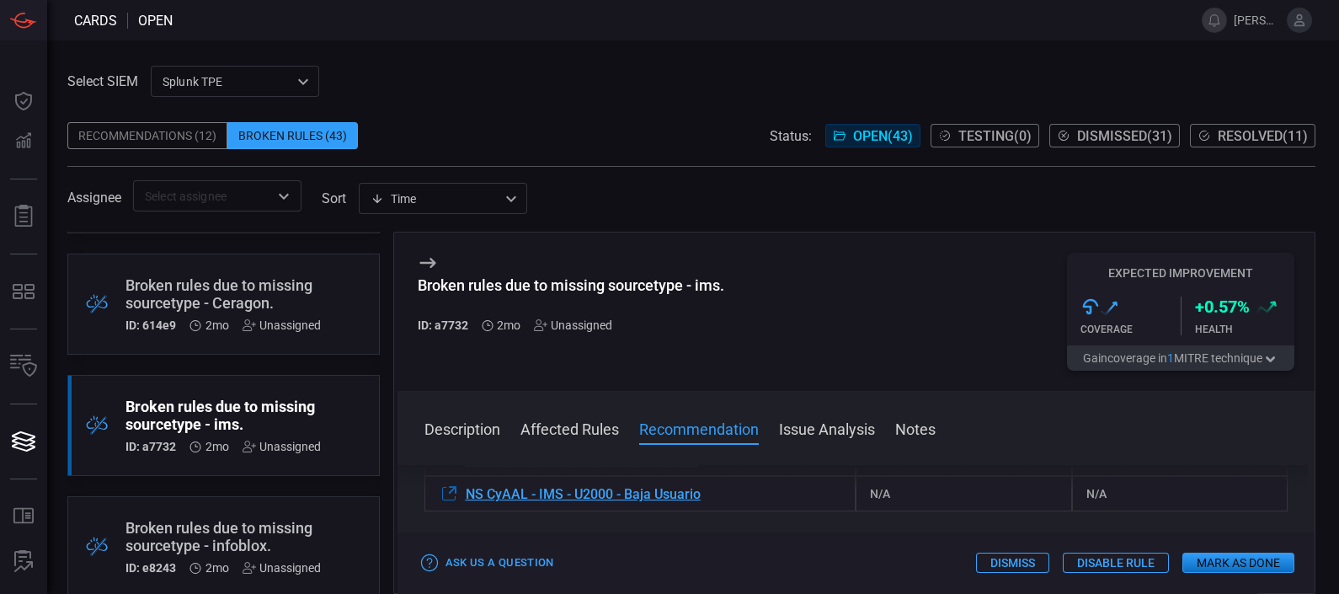
scroll to position [316, 0]
drag, startPoint x: 768, startPoint y: 502, endPoint x: 463, endPoint y: 491, distance: 305.1
click at [463, 491] on div "Description The sourcetype "ims" does not exist within your environment. As a r…" at bounding box center [857, 526] width 918 height 122
click at [733, 491] on div "Description The sourcetype "ims" does not exist within your environment. As a r…" at bounding box center [857, 526] width 918 height 122
drag, startPoint x: 741, startPoint y: 493, endPoint x: 468, endPoint y: 495, distance: 272.9
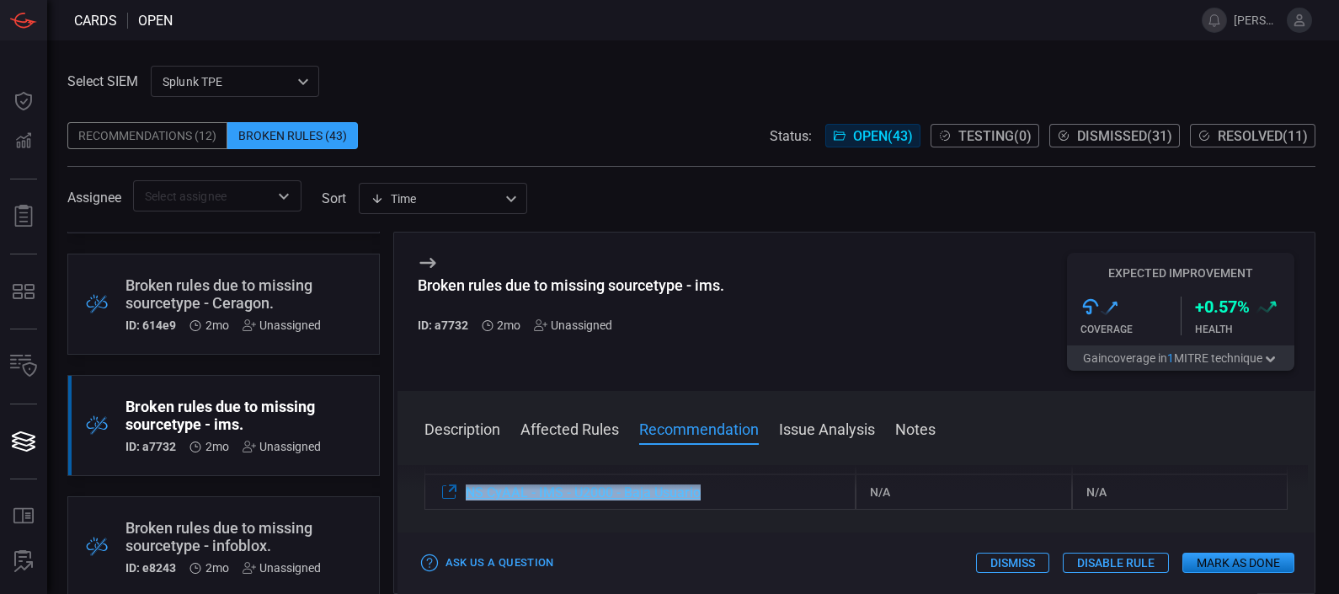
click at [468, 495] on div "NS CyAAL - IMS - U2000 - Baja Usuario" at bounding box center [640, 491] width 432 height 35
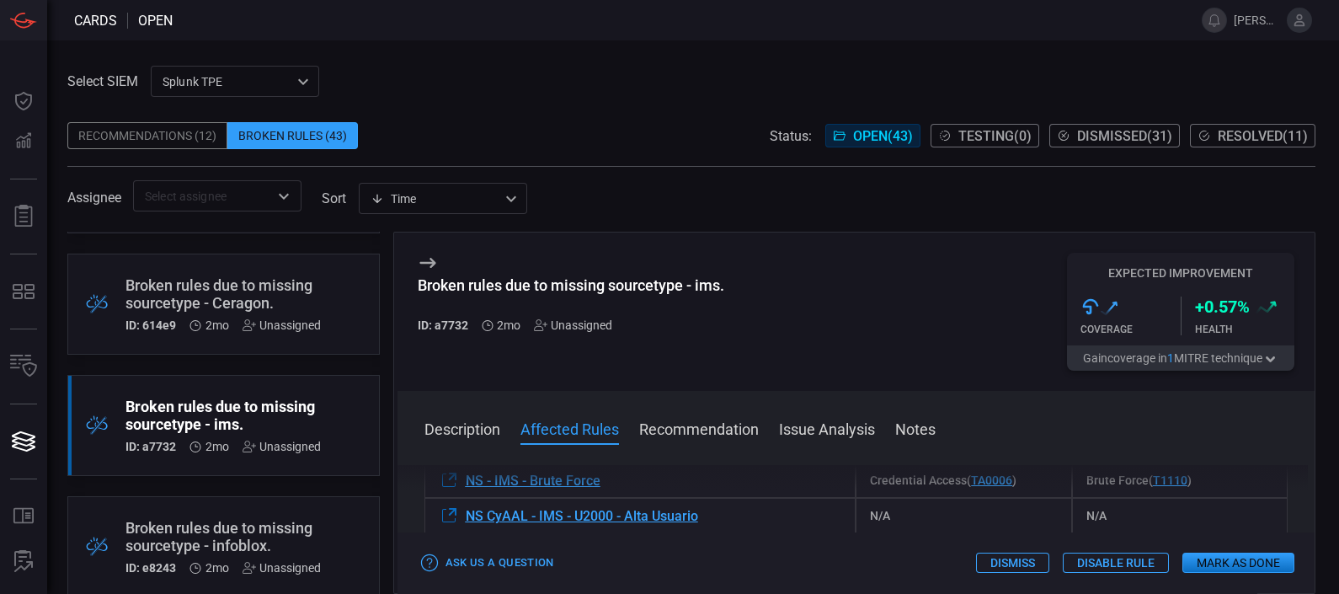
scroll to position [240, 0]
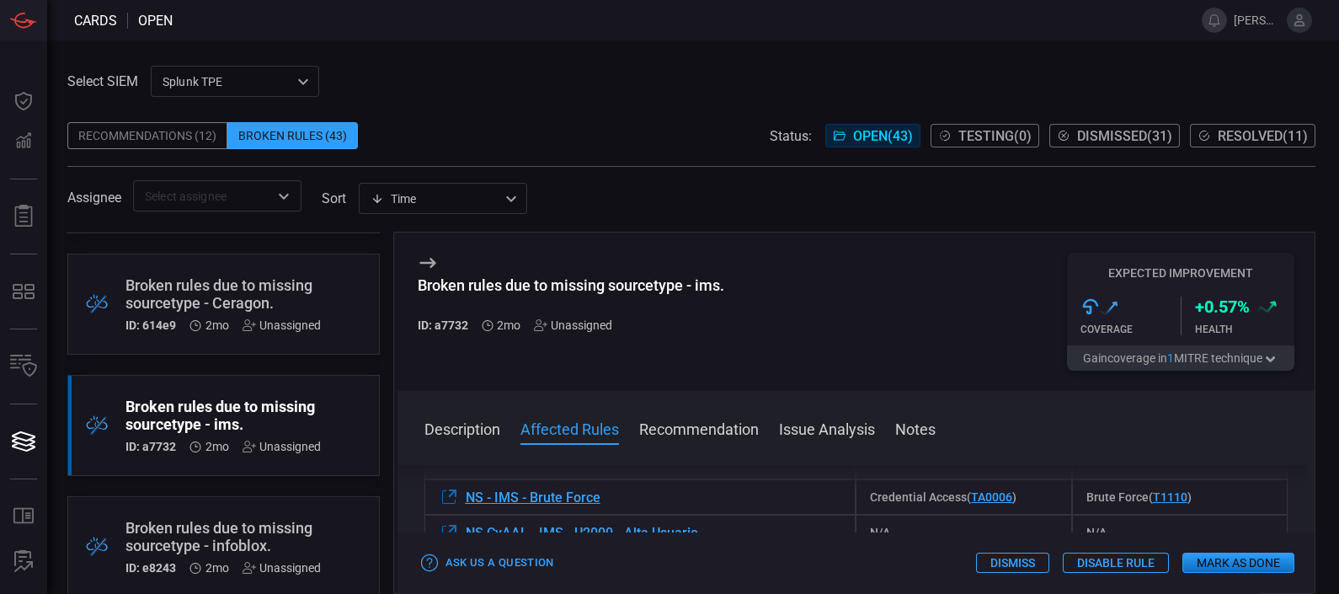
click at [712, 435] on button "Recommendation" at bounding box center [699, 428] width 120 height 20
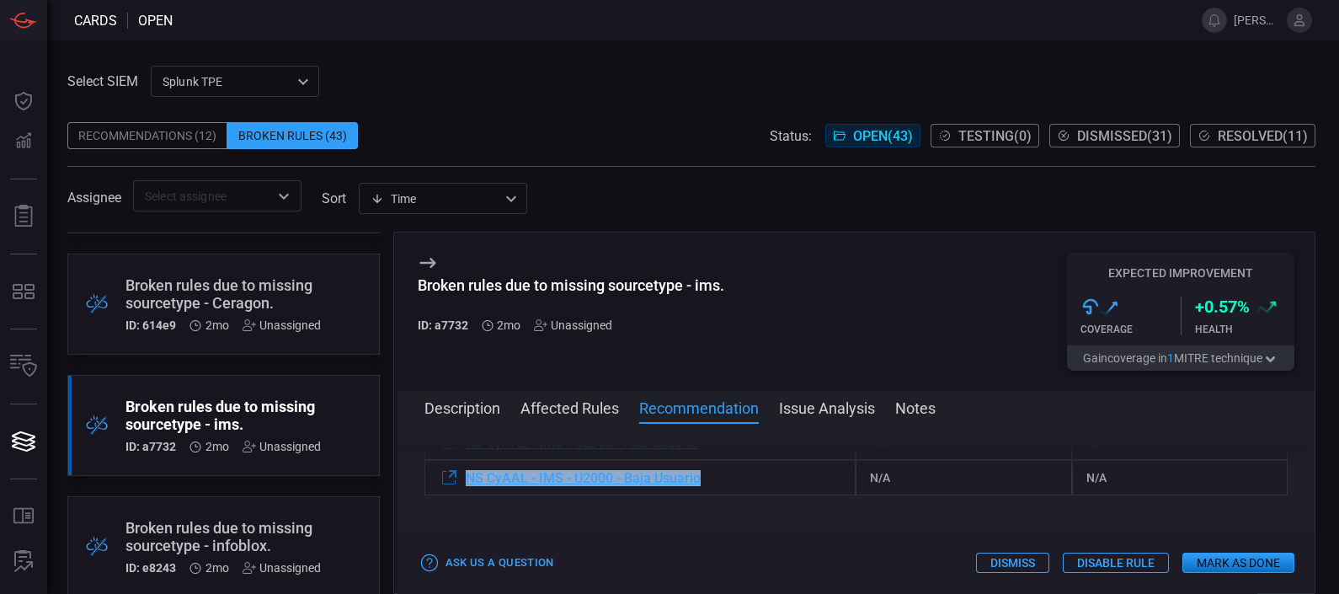
scroll to position [382, 0]
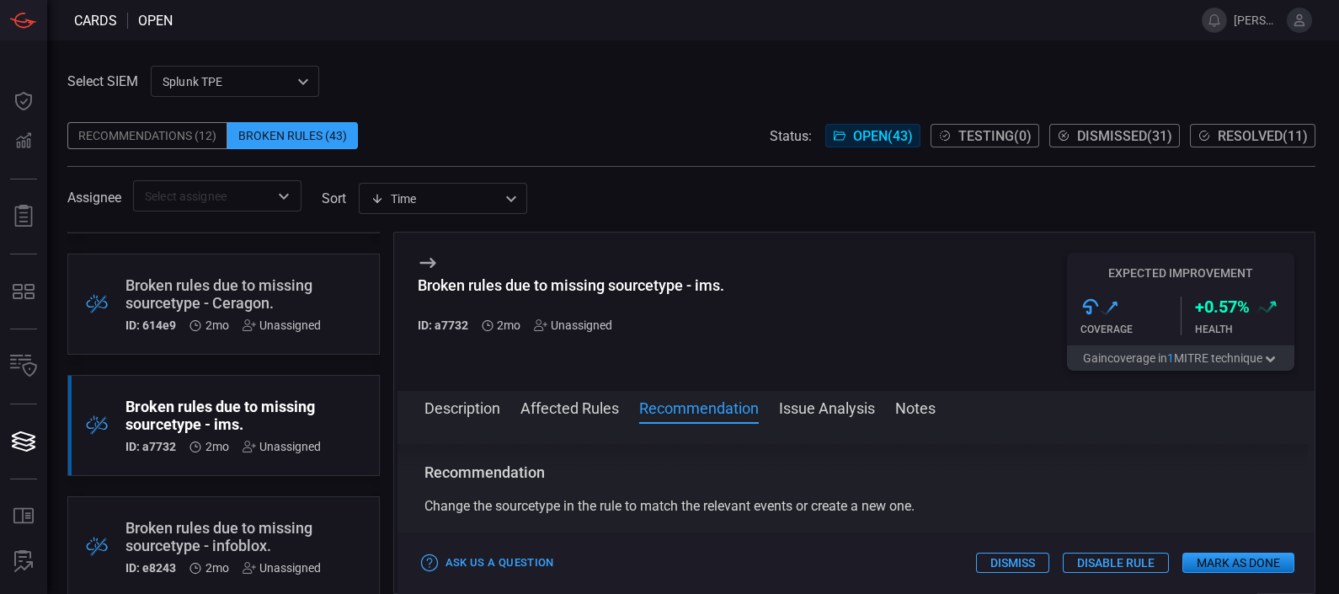
click at [814, 420] on span at bounding box center [857, 430] width 918 height 27
click at [822, 417] on button "Issue Analysis" at bounding box center [827, 407] width 96 height 20
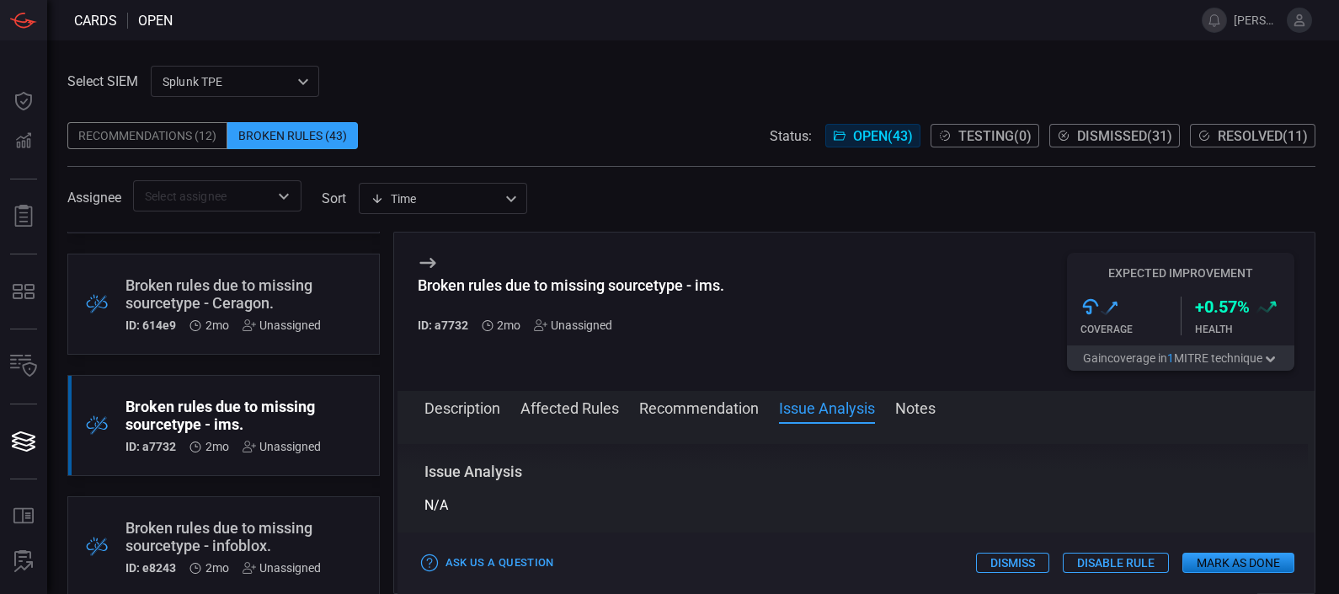
click at [446, 400] on button "Description" at bounding box center [462, 407] width 76 height 20
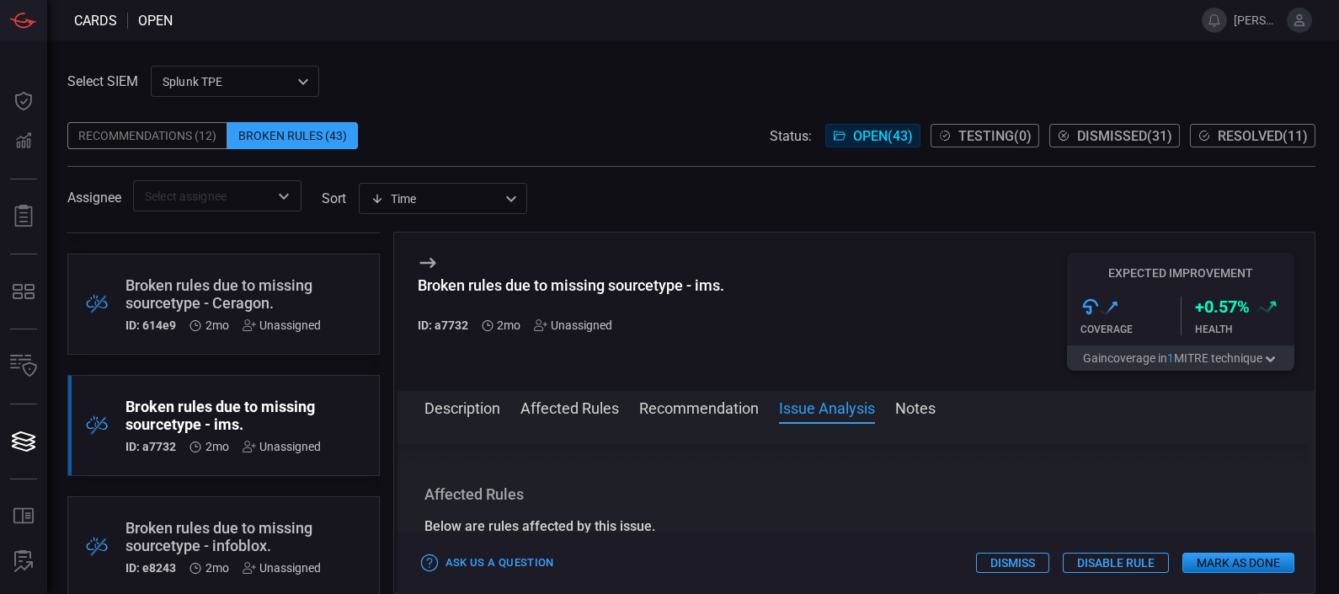
scroll to position [0, 0]
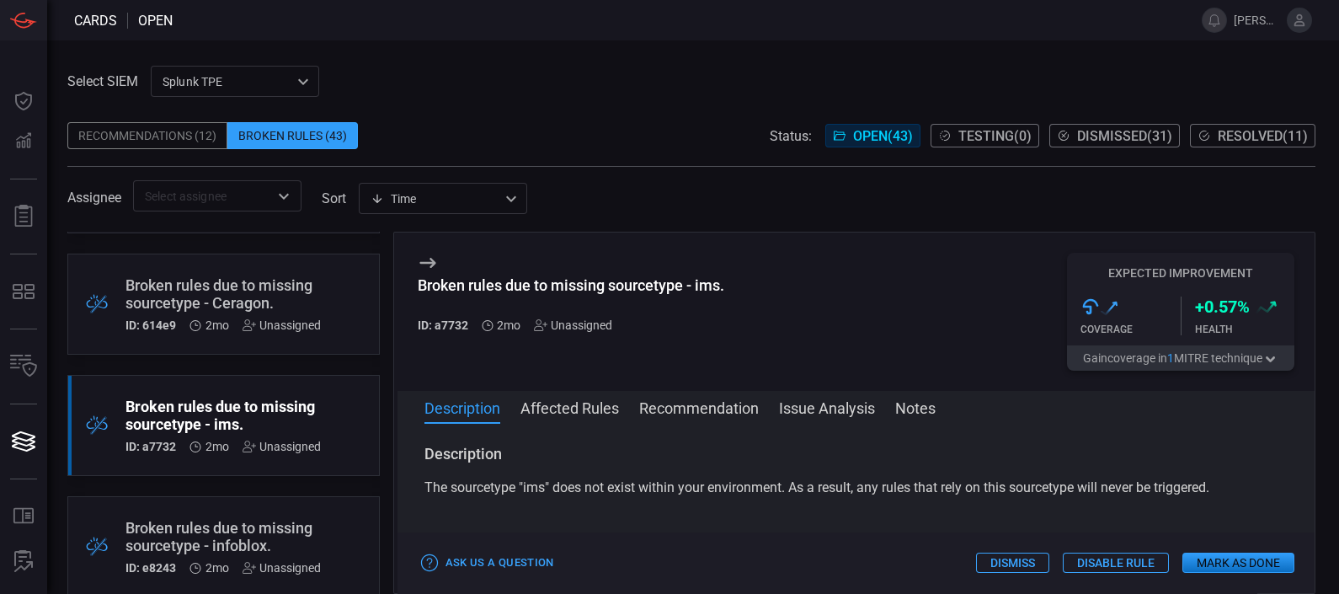
click at [1211, 549] on div "Ask Us a Question Dismiss Disable Rule Mark as Done" at bounding box center [857, 562] width 918 height 61
click at [1222, 560] on button "Mark as Done" at bounding box center [1238, 562] width 112 height 20
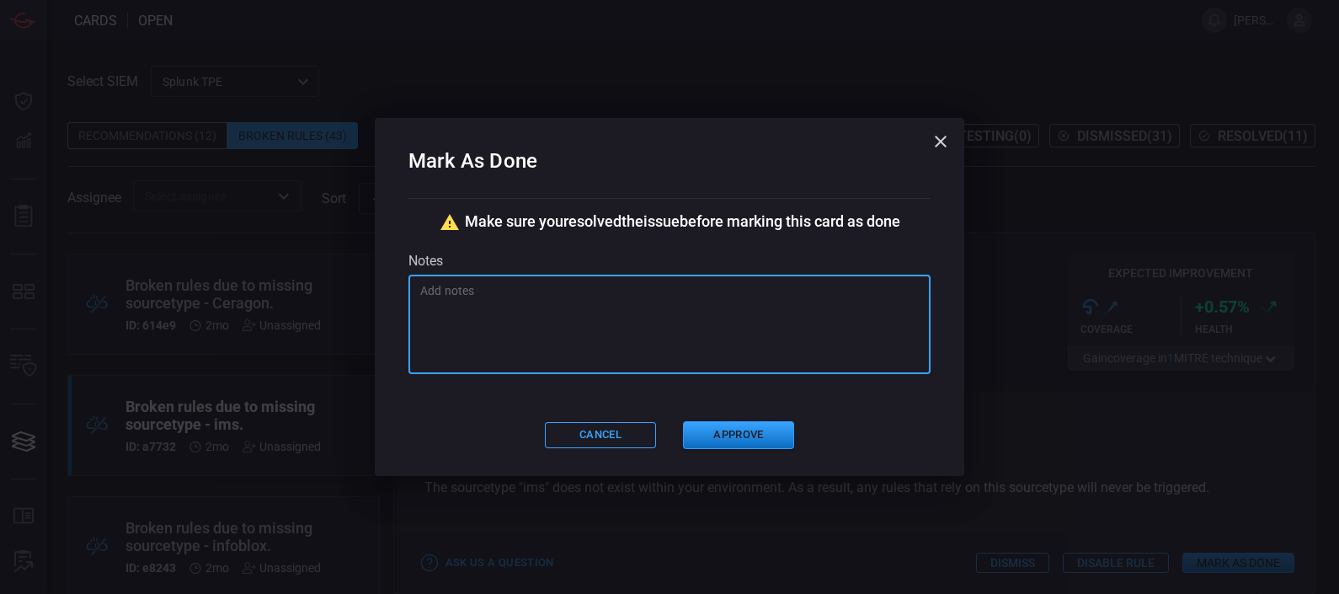
click at [654, 334] on textarea at bounding box center [669, 324] width 499 height 84
click at [597, 331] on textarea "Se modificó el index/sourcetype en las alertas." at bounding box center [669, 324] width 499 height 84
type textarea "Se modificó el index/sourcetype en las alertas."
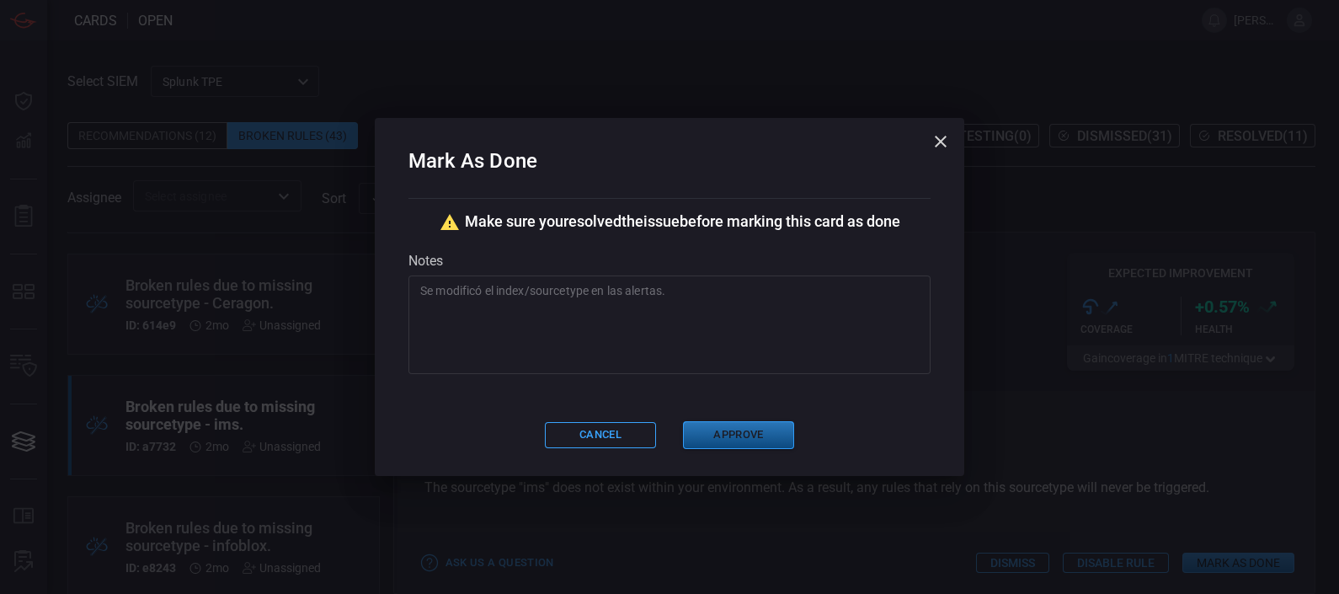
click at [736, 424] on button "Approve" at bounding box center [738, 435] width 111 height 28
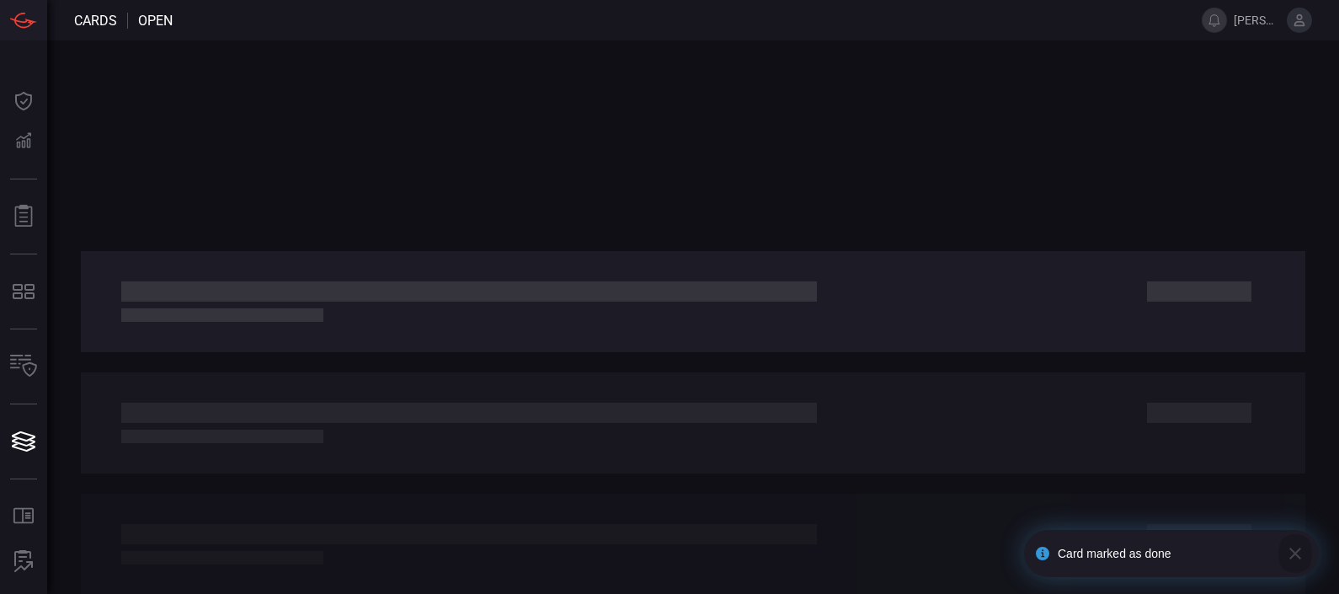
click at [1294, 549] on icon "button" at bounding box center [1295, 553] width 20 height 20
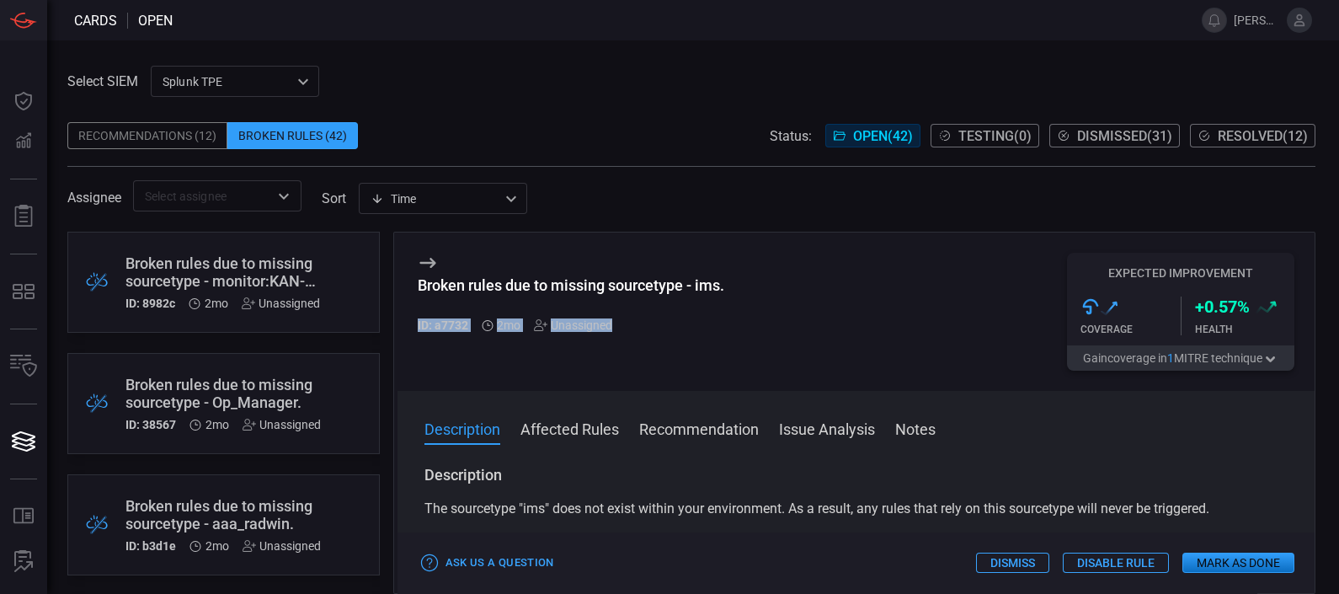
click at [726, 315] on div "Broken rules due to missing sourcetype - ims. ID: a7732 2mo Unassigned Expected…" at bounding box center [857, 311] width 918 height 158
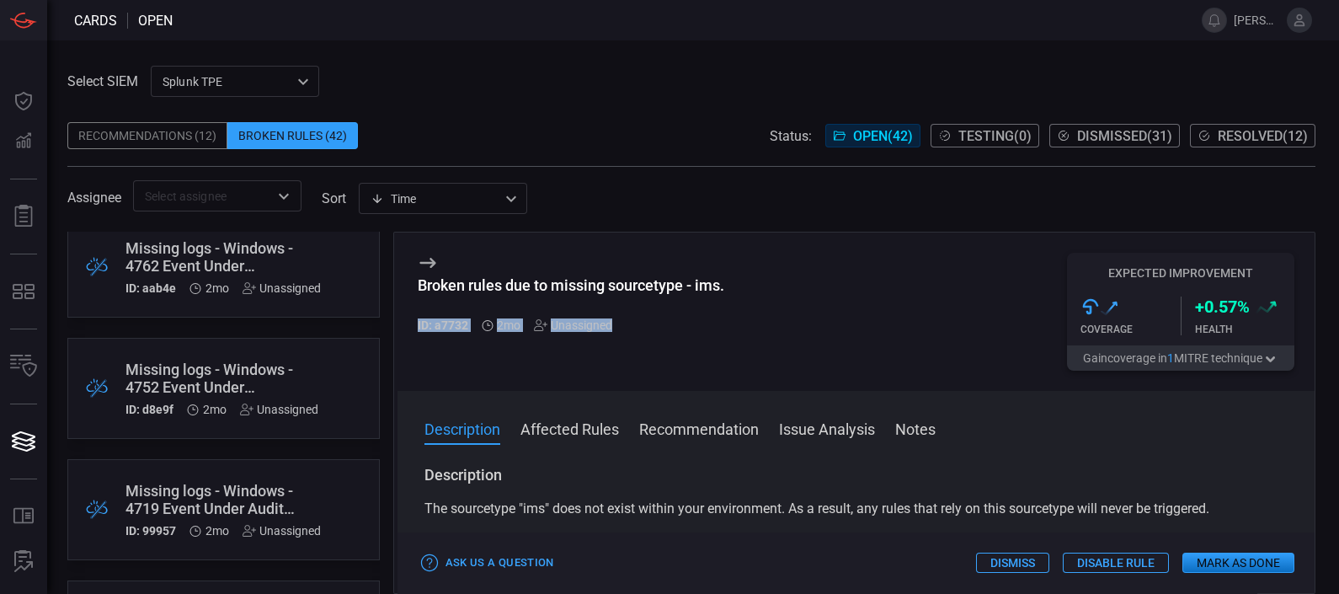
scroll to position [4731, 0]
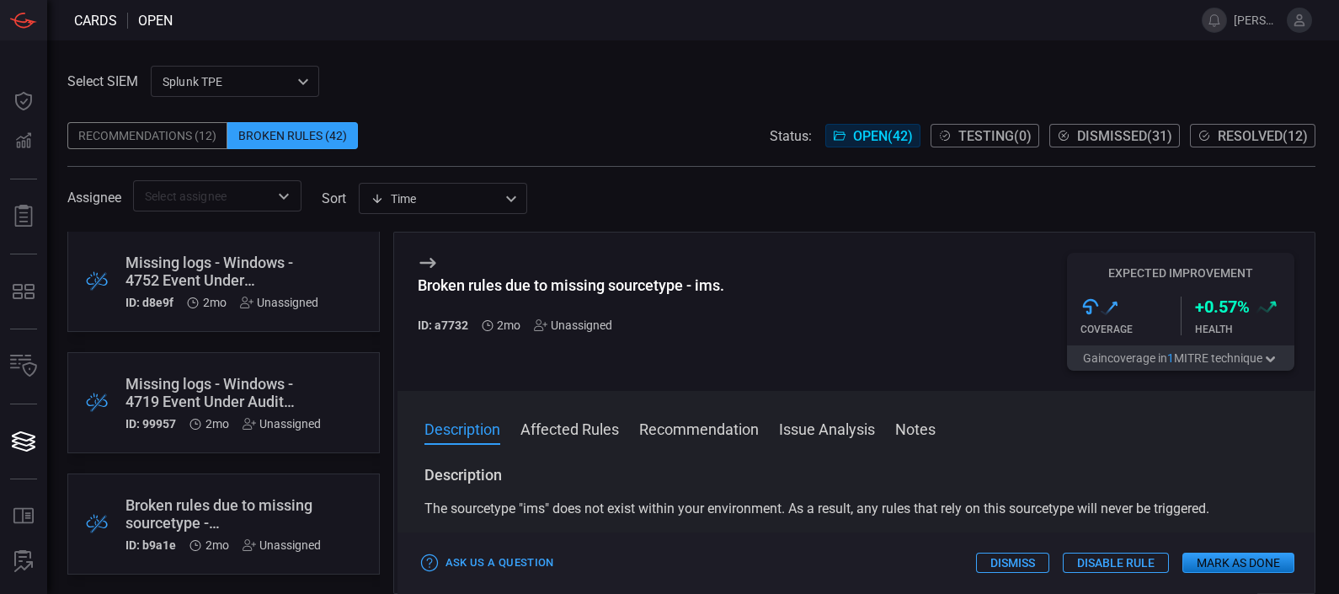
click at [220, 382] on div "Missing logs - Windows - 4719 Event Under Audit Policy Change service" at bounding box center [222, 392] width 195 height 35
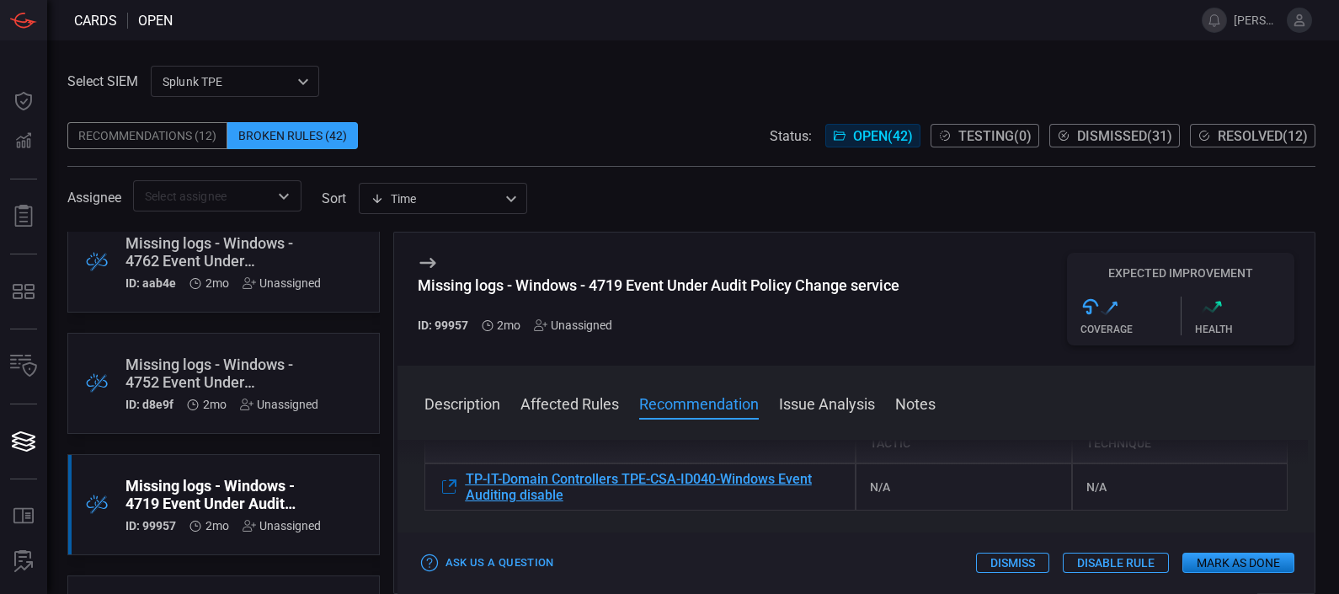
scroll to position [4627, 0]
click at [264, 358] on div "Missing logs - Windows - 4752 Event Under Distribution Group Management service" at bounding box center [221, 374] width 193 height 35
